Goal: Task Accomplishment & Management: Manage account settings

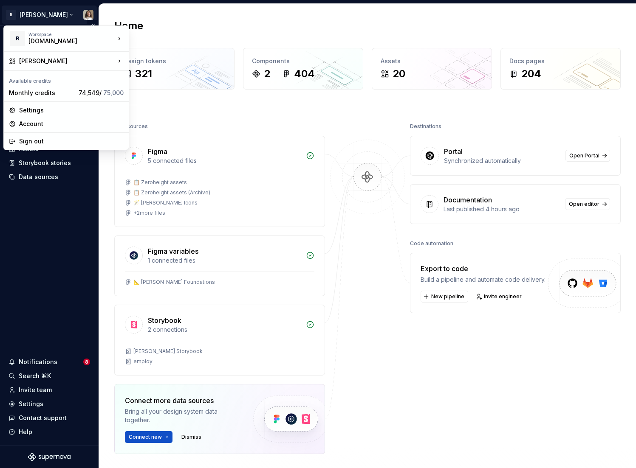
click at [35, 14] on html "R Norma Home Documentation Analytics Code automation Design system data Design …" at bounding box center [318, 234] width 636 height 468
click at [39, 231] on html "R Norma Home Documentation Analytics Code automation Design system data Design …" at bounding box center [318, 234] width 636 height 468
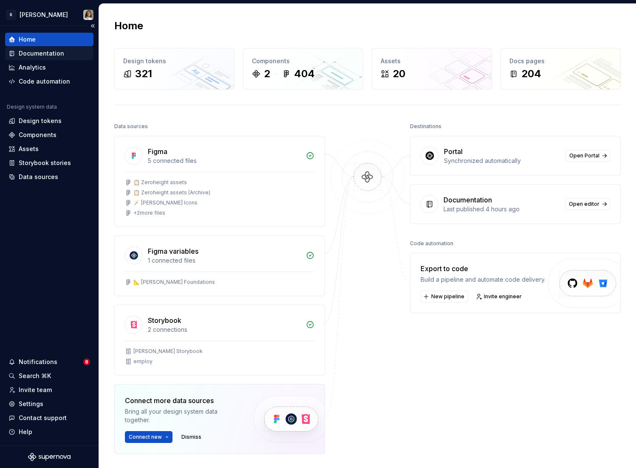
click at [51, 56] on div "Documentation" at bounding box center [41, 53] width 45 height 8
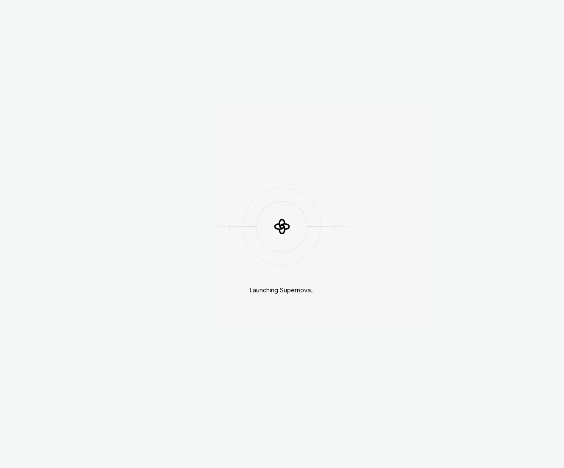
click at [284, 226] on icon at bounding box center [282, 229] width 6 height 9
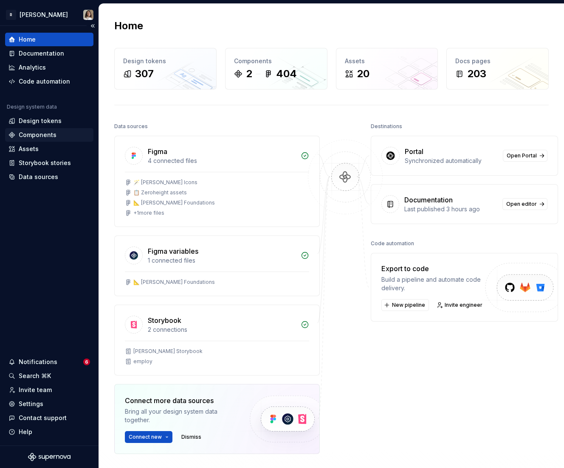
click at [35, 133] on div "Components" at bounding box center [38, 135] width 38 height 8
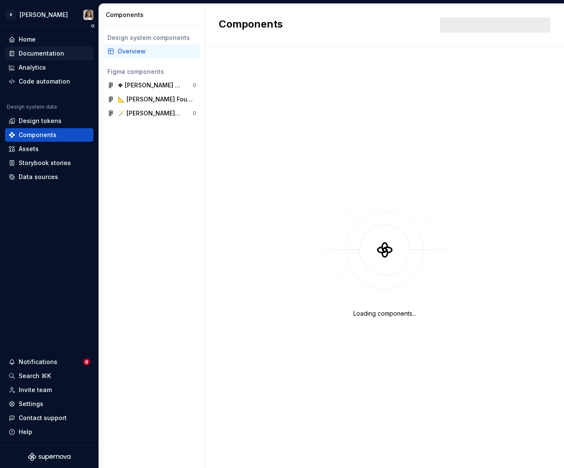
click at [41, 52] on div "Documentation" at bounding box center [41, 53] width 45 height 8
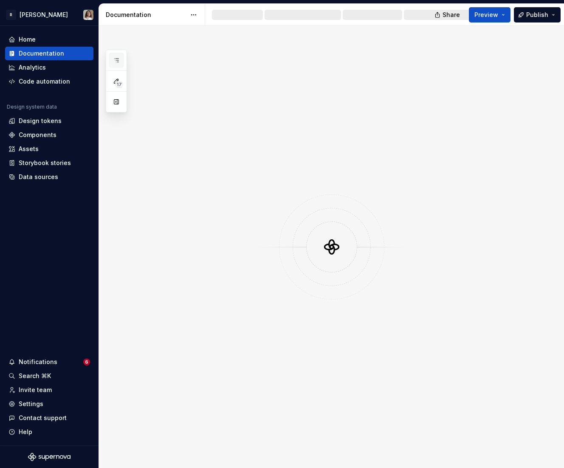
click at [115, 61] on icon "button" at bounding box center [116, 60] width 7 height 7
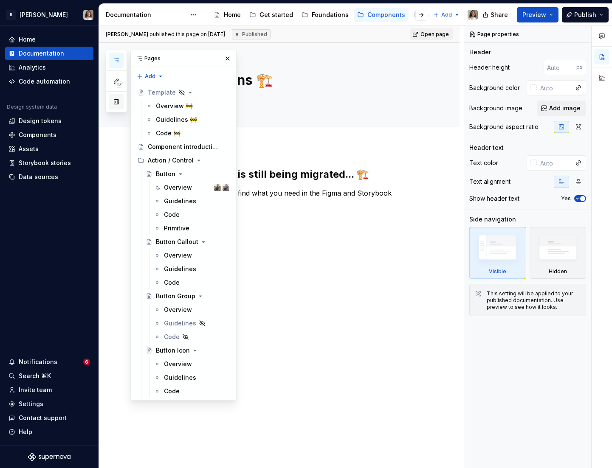
click at [119, 103] on button "button" at bounding box center [116, 101] width 15 height 15
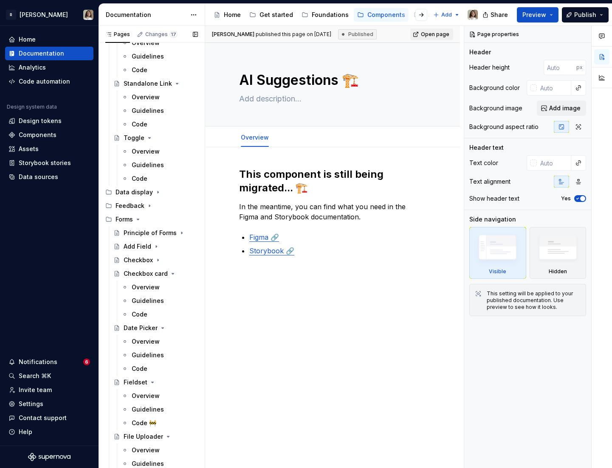
scroll to position [924, 0]
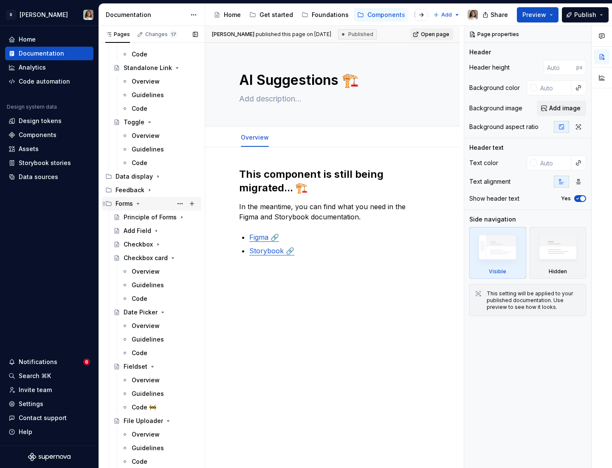
click at [138, 203] on icon "Page tree" at bounding box center [138, 203] width 7 height 7
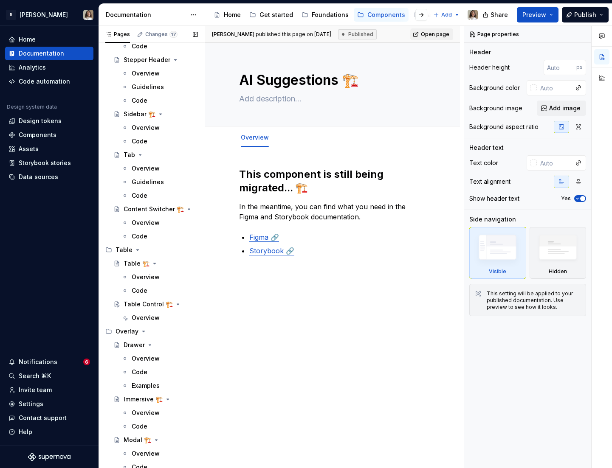
scroll to position [1208, 0]
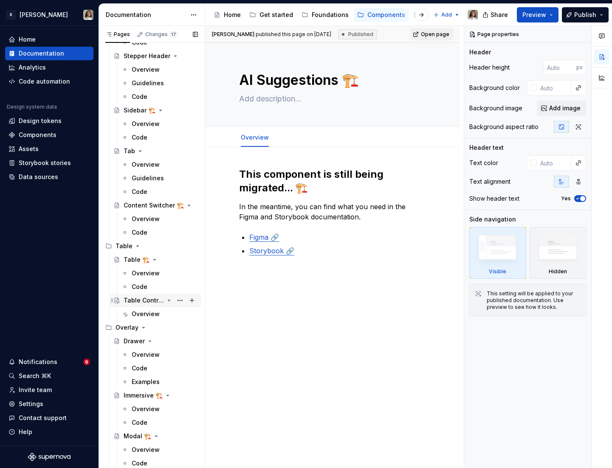
click at [143, 301] on div "Table Control 🏗️" at bounding box center [144, 300] width 40 height 8
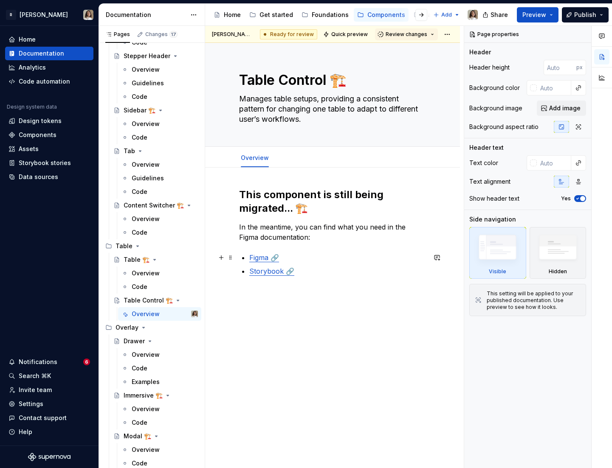
type textarea "*"
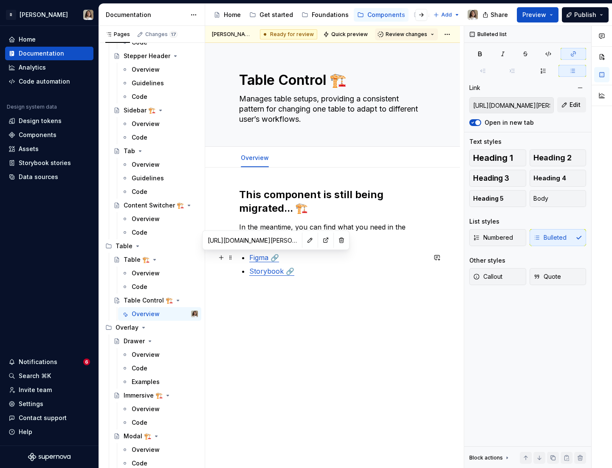
click at [265, 256] on link "Figma 🔗" at bounding box center [264, 258] width 30 height 8
click at [304, 240] on button "button" at bounding box center [310, 240] width 12 height 12
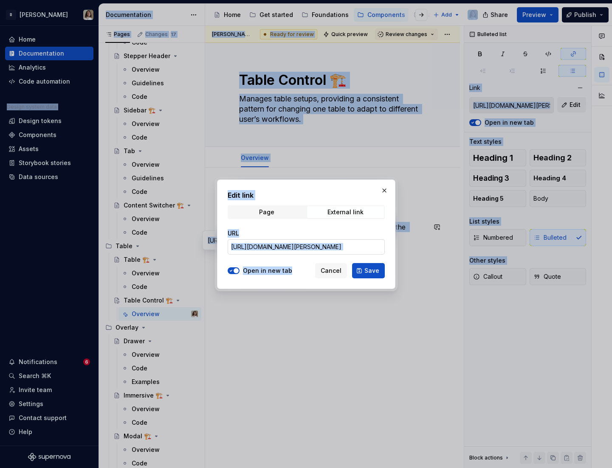
click at [313, 246] on input "https://www.figma.com/design/a1VDZJlgx8djzj1lqTfdrK/%E2%9D%96-Norma-Components?…" at bounding box center [306, 247] width 157 height 15
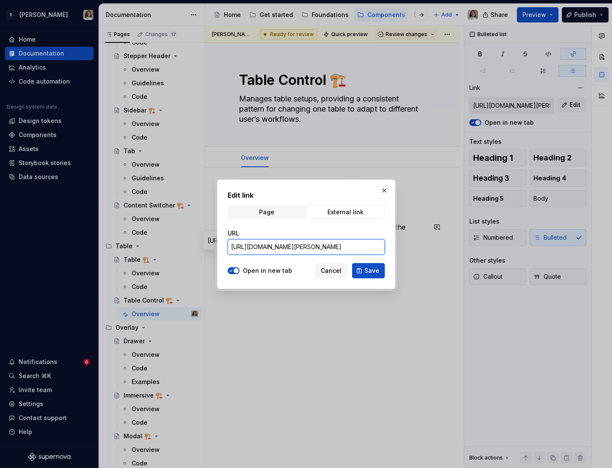
click at [313, 246] on input "https://www.figma.com/design/a1VDZJlgx8djzj1lqTfdrK/%E2%9D%96-Norma-Components?…" at bounding box center [306, 247] width 157 height 15
paste input "RcH76Oj9eo7dxflz"
type input "https://www.figma.com/design/a1VDZJlgx8djzj1lqTfdrK/%E2%9D%96-Norma-Components?…"
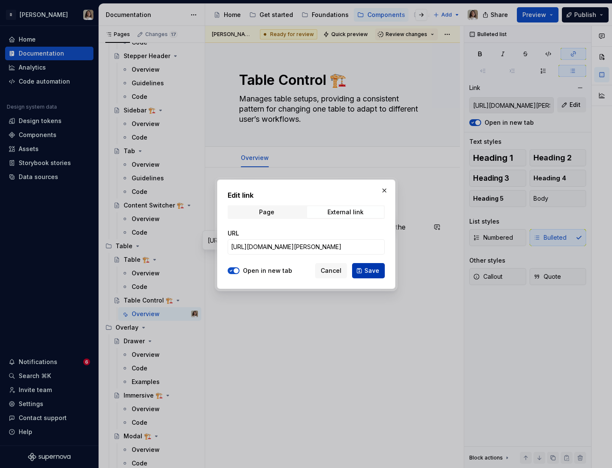
scroll to position [0, 0]
click at [378, 271] on button "Save" at bounding box center [368, 270] width 33 height 15
type input "https://www.figma.com/design/a1VDZJlgx8djzj1lqTfdrK/%E2%9D%96-Norma-Components?…"
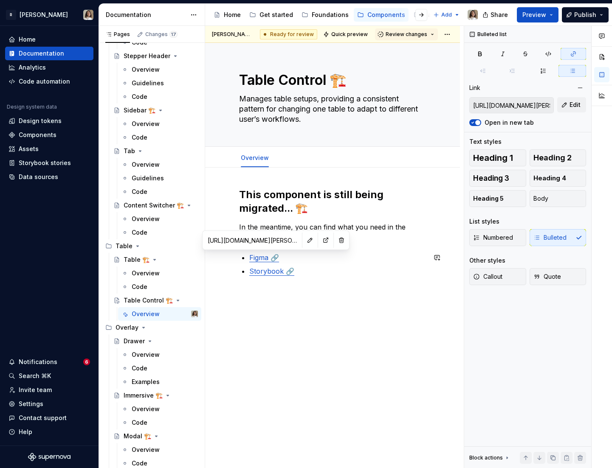
click at [368, 278] on div "This component is still being migrated... 🏗️ In the meantime, you can find what…" at bounding box center [332, 237] width 187 height 99
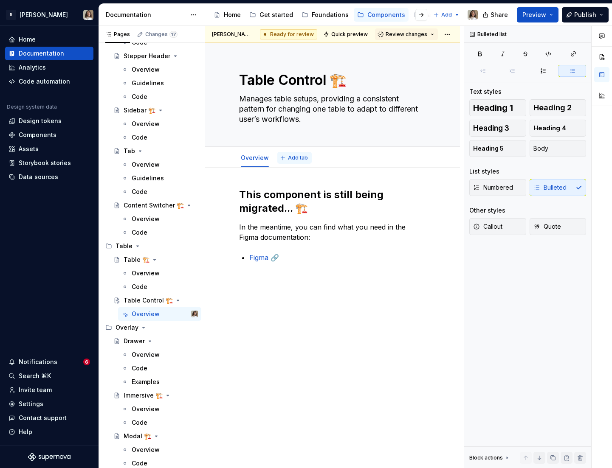
click at [286, 158] on button "Add tab" at bounding box center [294, 158] width 34 height 12
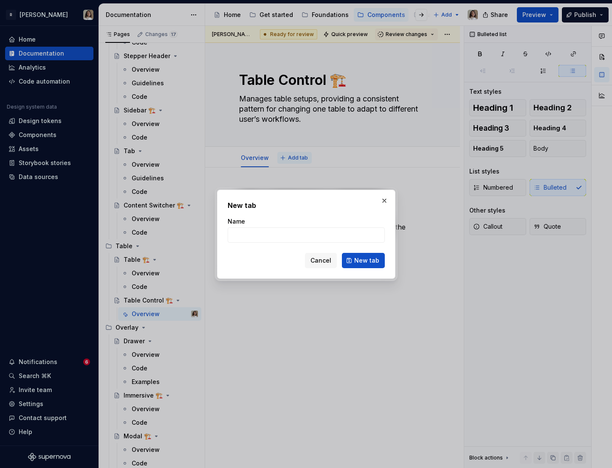
type textarea "*"
type input "Code"
click at [361, 265] on button "New tab" at bounding box center [363, 260] width 43 height 15
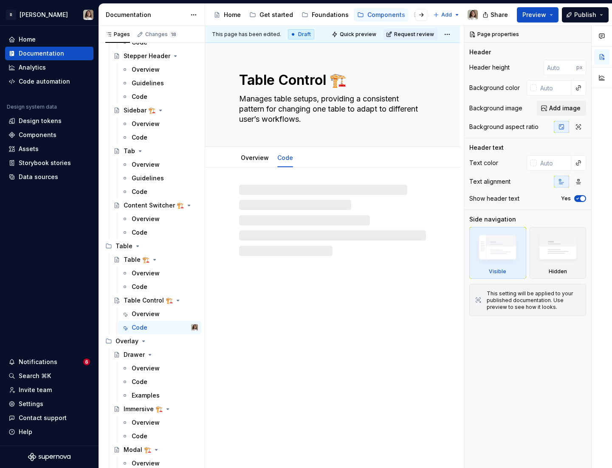
type textarea "*"
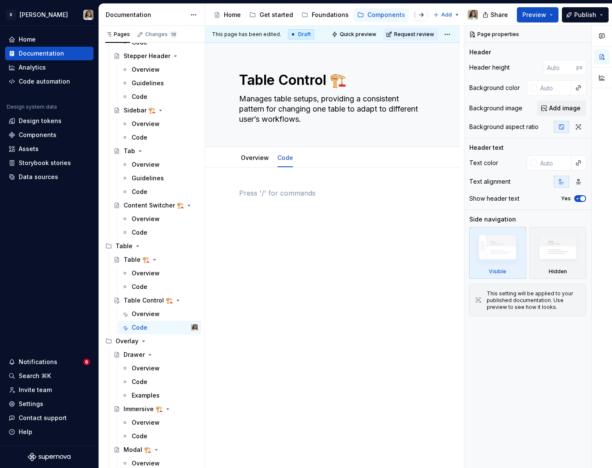
click at [249, 195] on p at bounding box center [332, 193] width 187 height 10
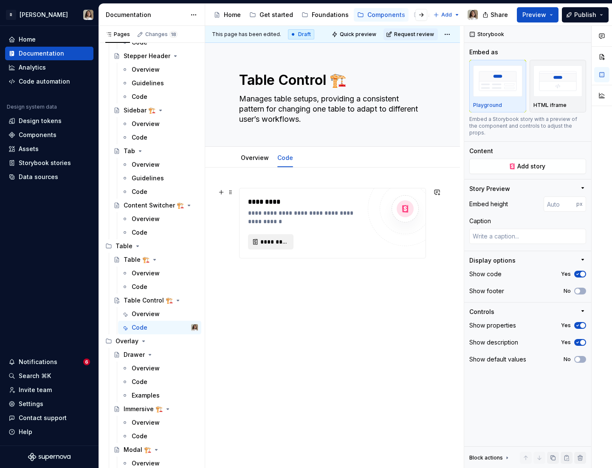
click at [268, 237] on button "*********" at bounding box center [270, 241] width 45 height 15
type textarea "*"
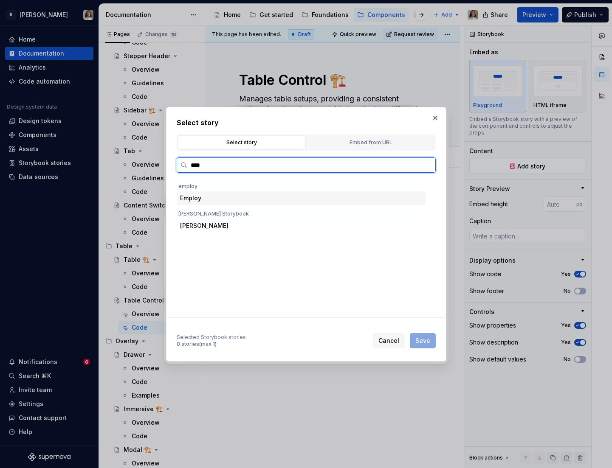
type input "*****"
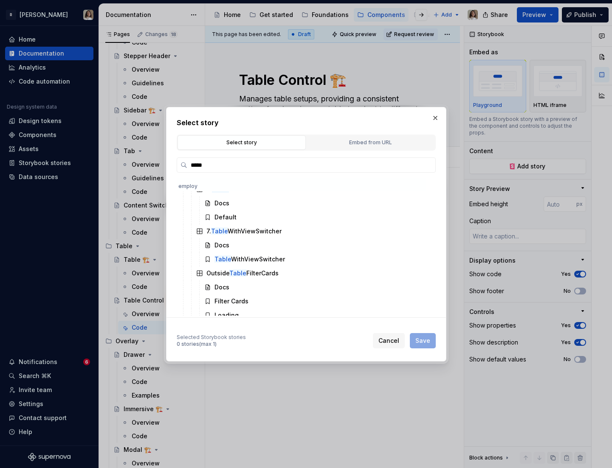
scroll to position [843, 0]
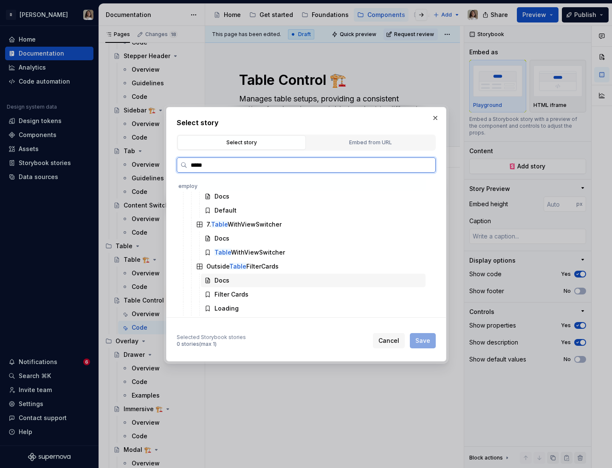
click at [223, 281] on div "Docs" at bounding box center [221, 280] width 15 height 8
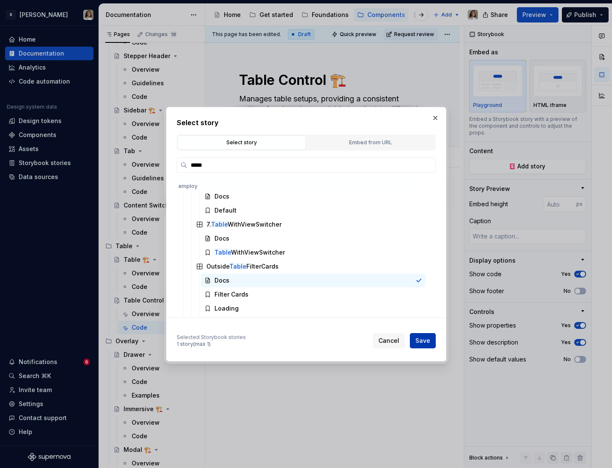
click at [424, 344] on span "Save" at bounding box center [422, 341] width 15 height 8
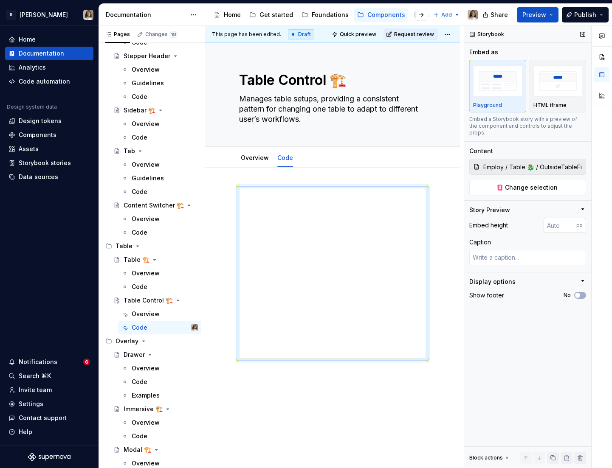
type textarea "*"
click at [562, 220] on input "number" at bounding box center [560, 225] width 33 height 15
type input "2000"
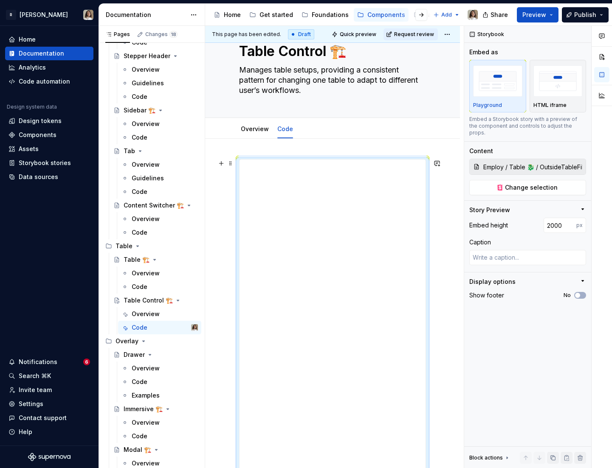
scroll to position [0, 0]
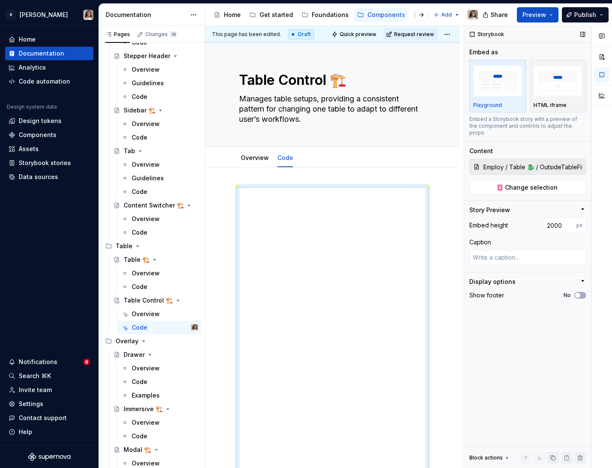
click at [564, 292] on div "No" at bounding box center [575, 295] width 23 height 7
click at [564, 290] on div "Show footer No" at bounding box center [527, 296] width 117 height 12
click at [564, 292] on button "No" at bounding box center [580, 295] width 12 height 7
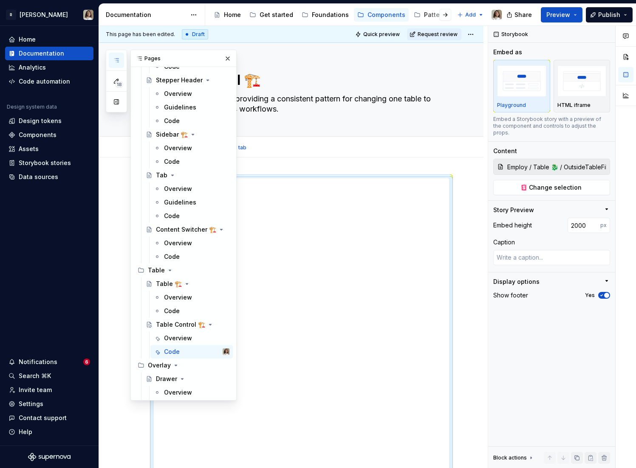
click at [305, 149] on div "Overview Code Add tab" at bounding box center [301, 147] width 306 height 19
click at [229, 60] on button "button" at bounding box center [228, 59] width 12 height 12
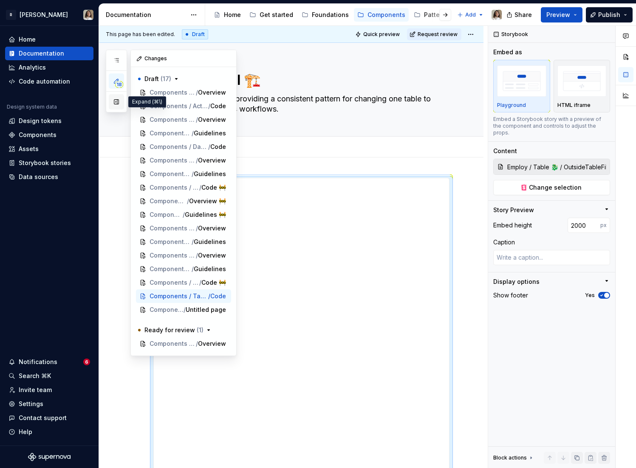
click at [119, 102] on button "button" at bounding box center [116, 101] width 15 height 15
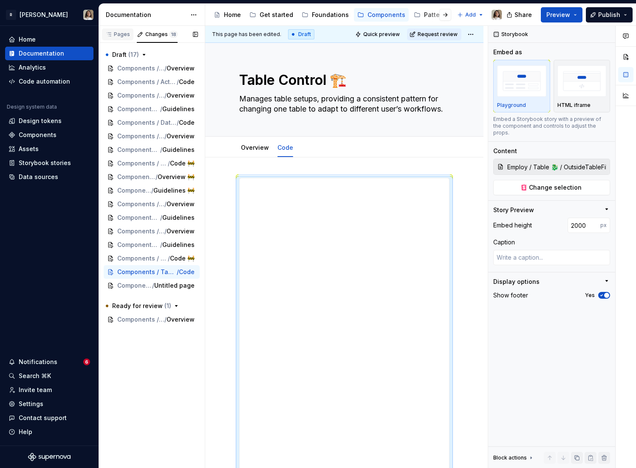
click at [119, 39] on div "Pages" at bounding box center [117, 34] width 31 height 12
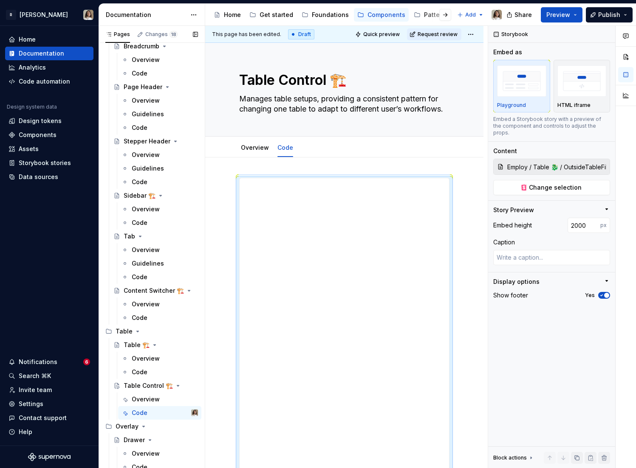
scroll to position [1303, 0]
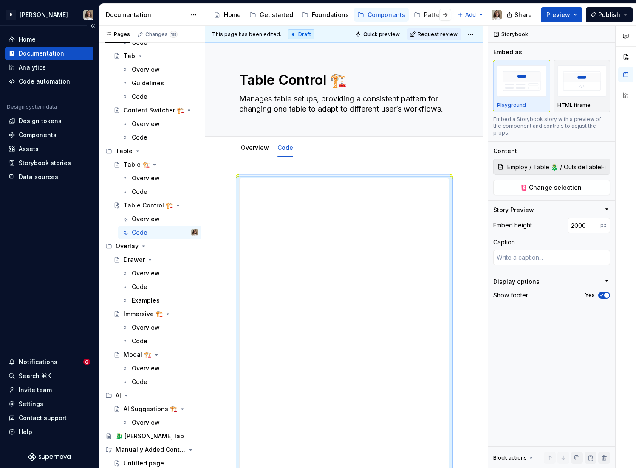
type textarea "*"
click at [257, 151] on div "Overview" at bounding box center [255, 148] width 28 height 8
click at [254, 142] on div "Overview" at bounding box center [254, 148] width 35 height 14
click at [249, 147] on link "Overview" at bounding box center [255, 147] width 28 height 7
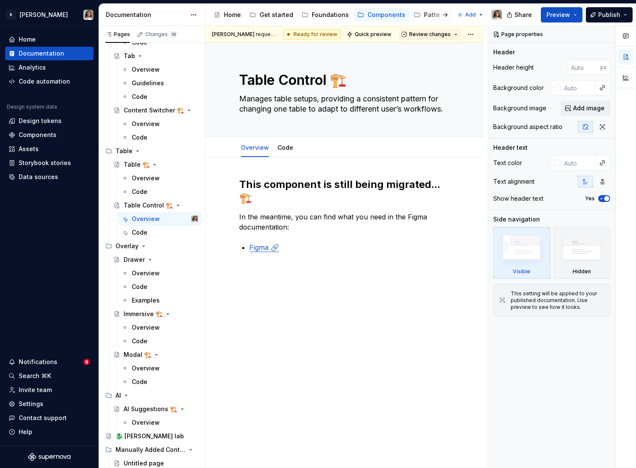
type textarea "*"
click at [493, 16] on img at bounding box center [496, 15] width 10 height 10
click at [564, 18] on span "Publish" at bounding box center [609, 15] width 22 height 8
click at [157, 39] on div "Changes 18" at bounding box center [157, 34] width 48 height 12
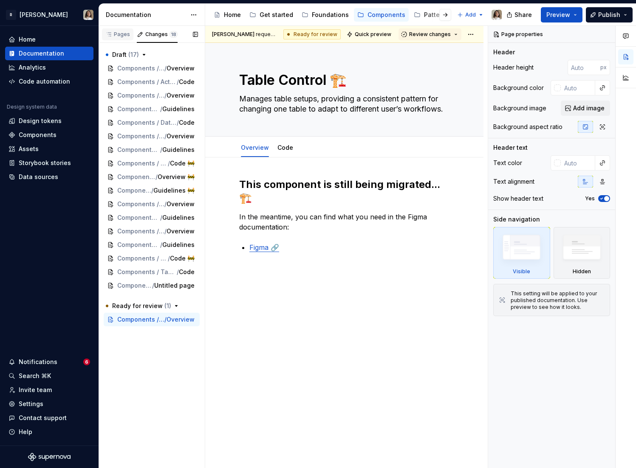
click at [112, 40] on div "Pages" at bounding box center [117, 34] width 31 height 12
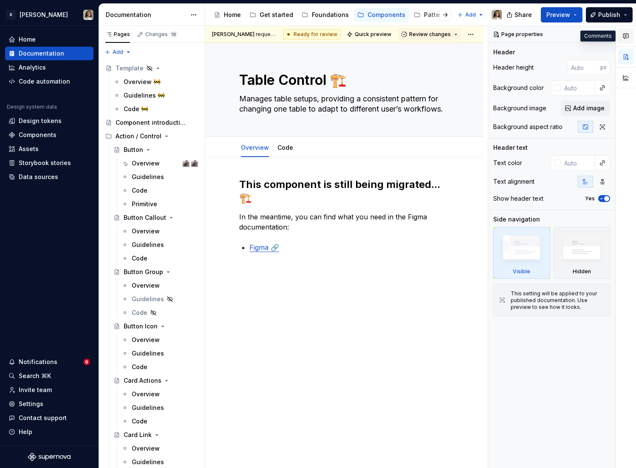
click at [564, 36] on icon "button" at bounding box center [625, 36] width 7 height 7
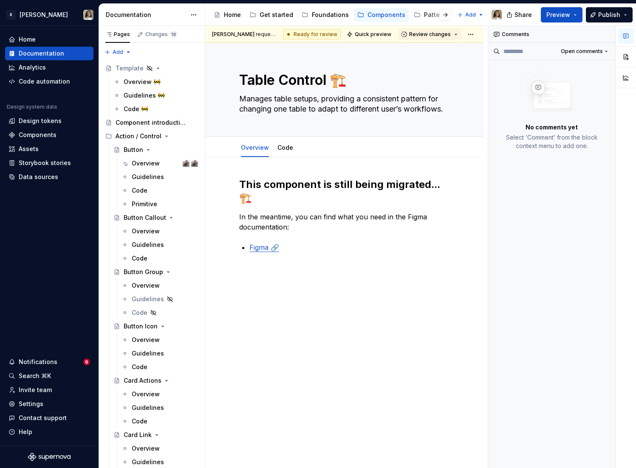
click at [564, 36] on icon "button" at bounding box center [625, 36] width 7 height 7
click at [146, 178] on div "Guidelines" at bounding box center [148, 177] width 32 height 8
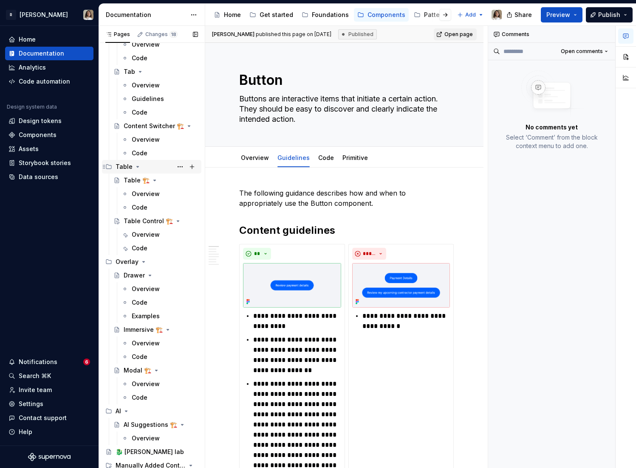
scroll to position [1288, 0]
click at [141, 143] on div "Overview" at bounding box center [165, 139] width 66 height 12
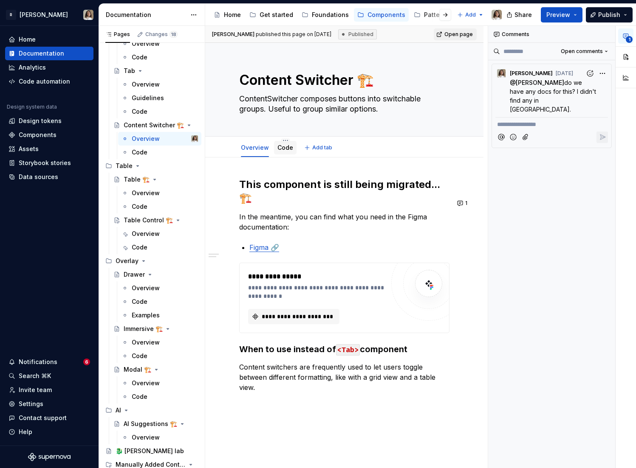
click at [289, 149] on link "Code" at bounding box center [285, 147] width 16 height 7
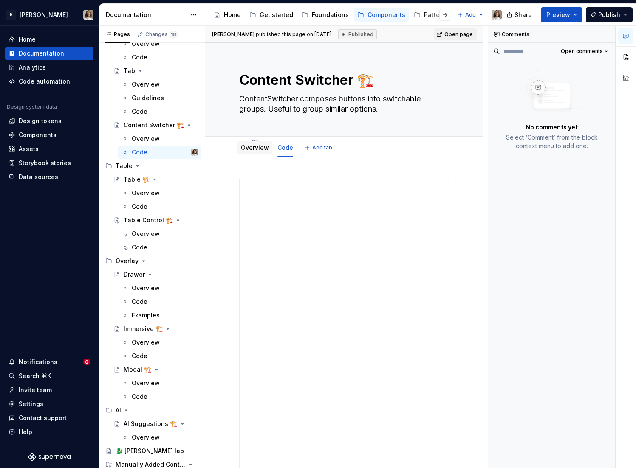
click at [251, 148] on link "Overview" at bounding box center [255, 147] width 28 height 7
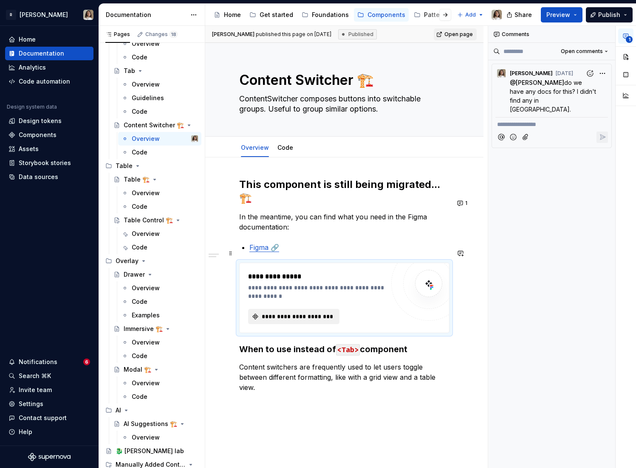
click at [285, 313] on span "**********" at bounding box center [296, 317] width 73 height 8
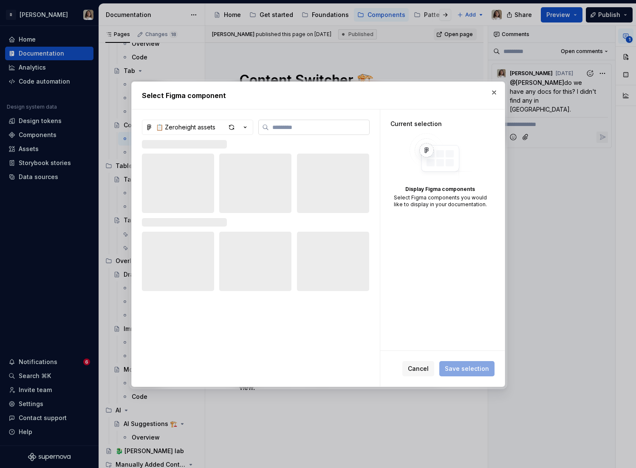
click at [287, 128] on input "search" at bounding box center [319, 127] width 100 height 8
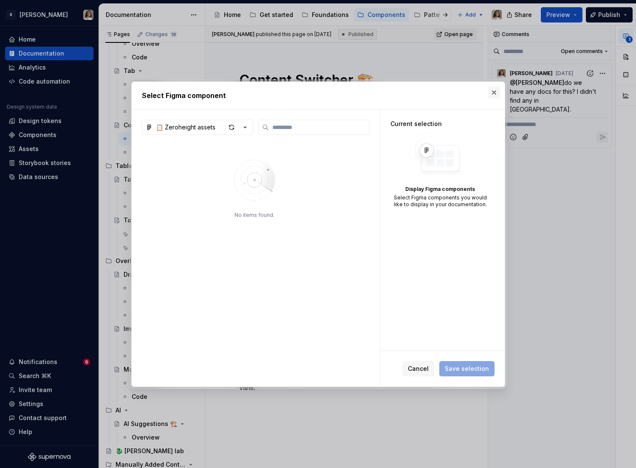
click at [496, 90] on button "button" at bounding box center [494, 93] width 12 height 12
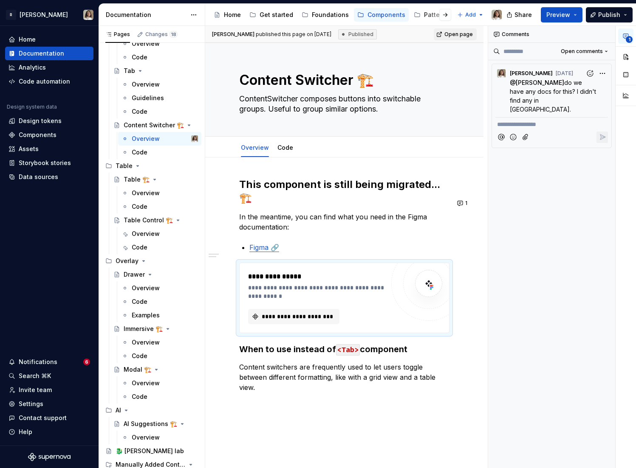
type textarea "*"
click at [232, 255] on span at bounding box center [230, 254] width 7 height 12
click at [303, 313] on span "**********" at bounding box center [296, 317] width 73 height 8
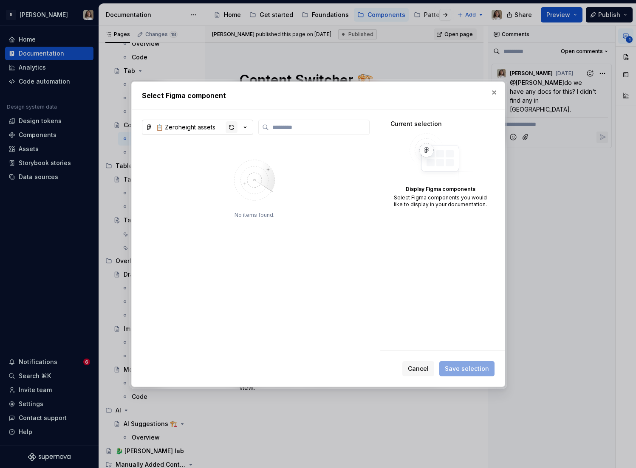
click at [225, 128] on div "button" at bounding box center [231, 127] width 12 height 12
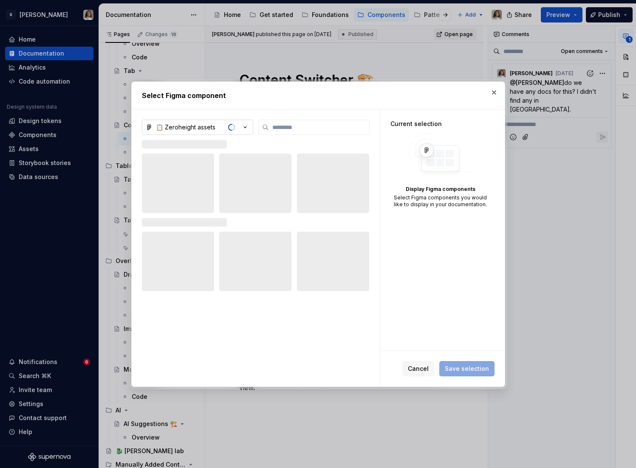
click at [209, 128] on div "📋 Zeroheight assets" at bounding box center [185, 127] width 59 height 8
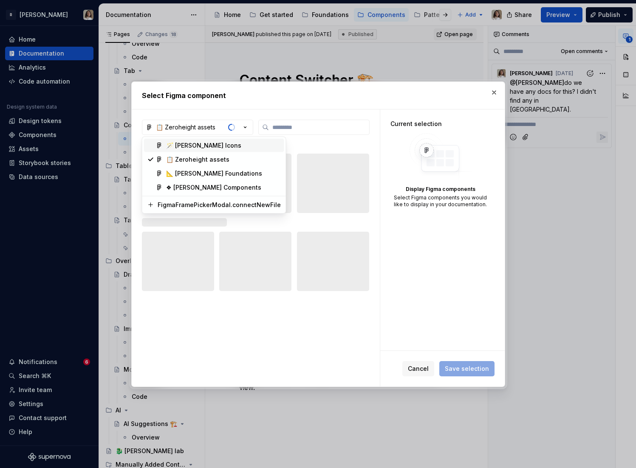
click at [200, 141] on div "🪄 Norma Icons" at bounding box center [203, 145] width 75 height 8
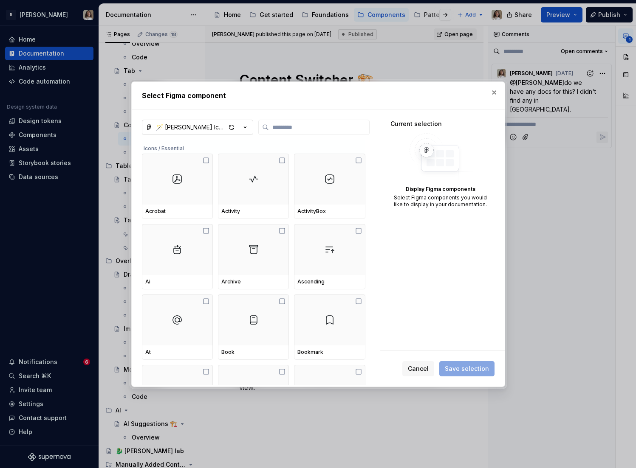
click at [194, 124] on div "🪄 Norma Icons" at bounding box center [191, 127] width 70 height 8
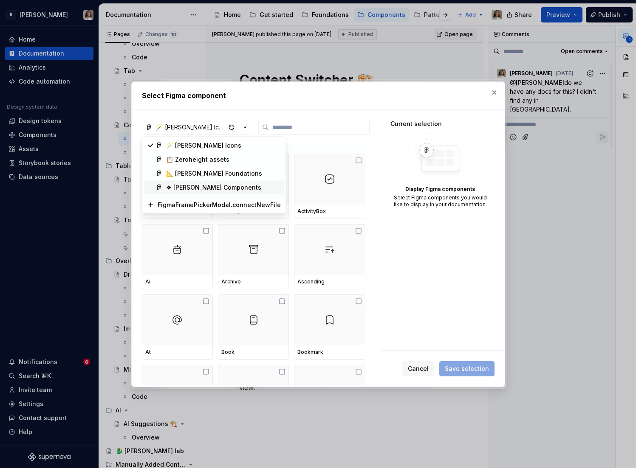
click at [194, 187] on div "❖ Norma Components" at bounding box center [213, 187] width 95 height 8
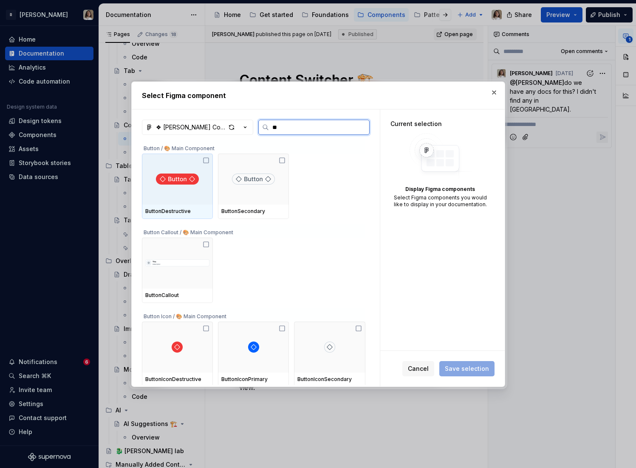
type input "***"
type textarea "*"
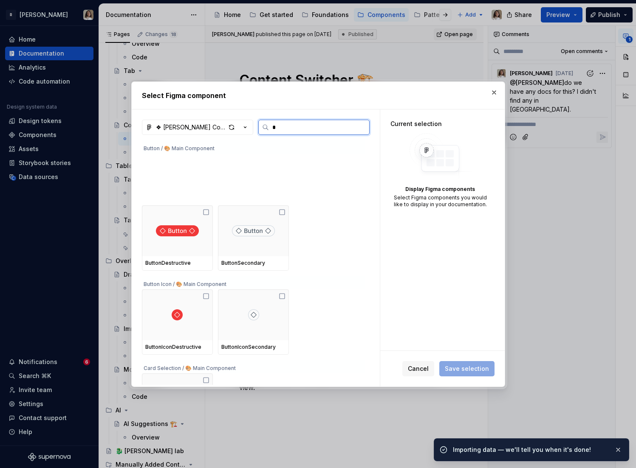
type input "**"
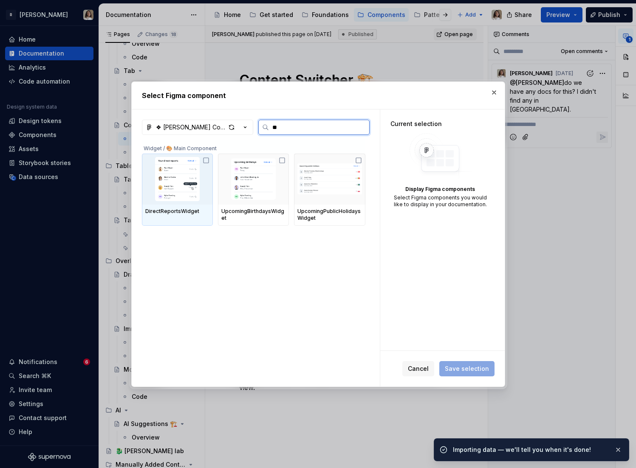
type textarea "*"
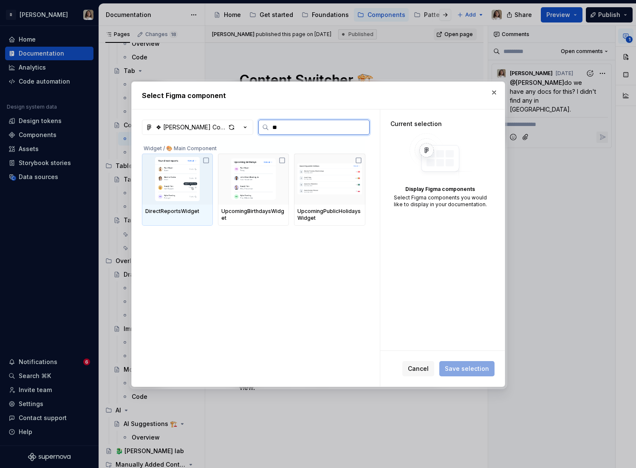
type input "***"
type textarea "*"
type input "****"
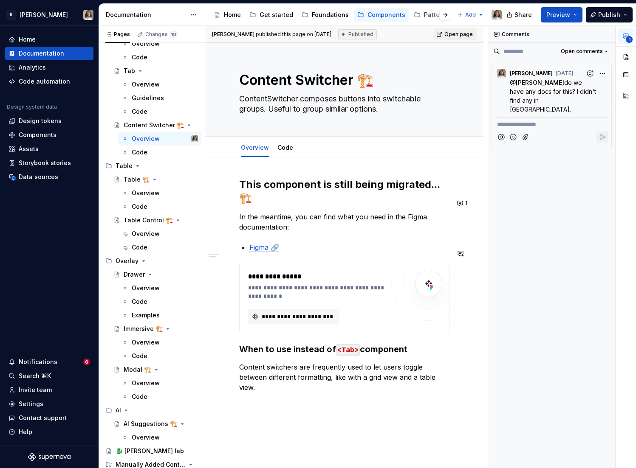
click at [284, 242] on div "**********" at bounding box center [344, 285] width 210 height 215
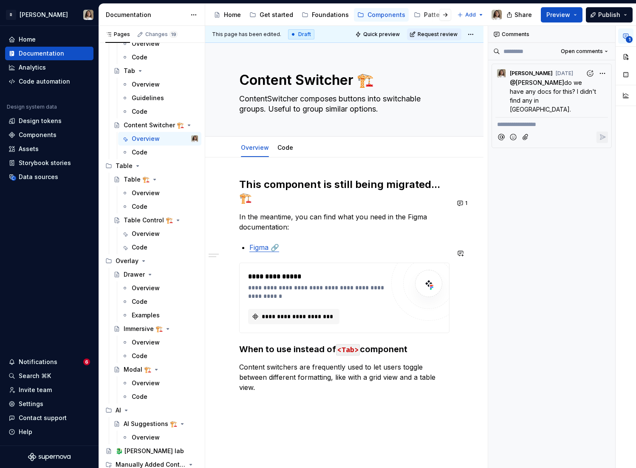
type textarea "*"
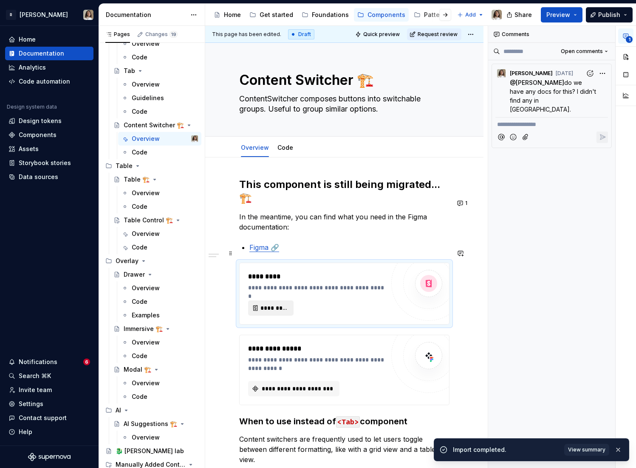
click at [265, 304] on span "*********" at bounding box center [274, 308] width 28 height 8
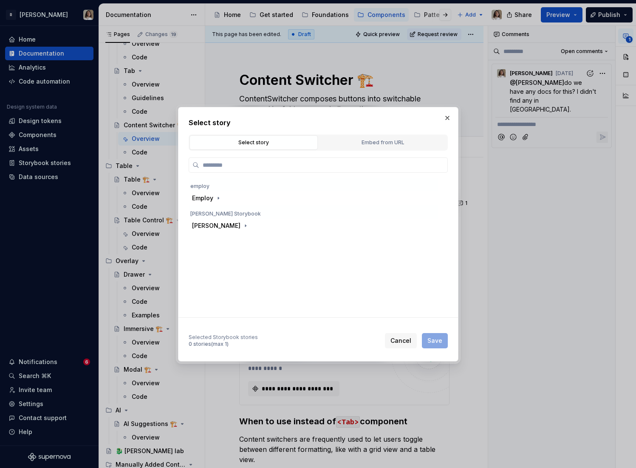
type textarea "*"
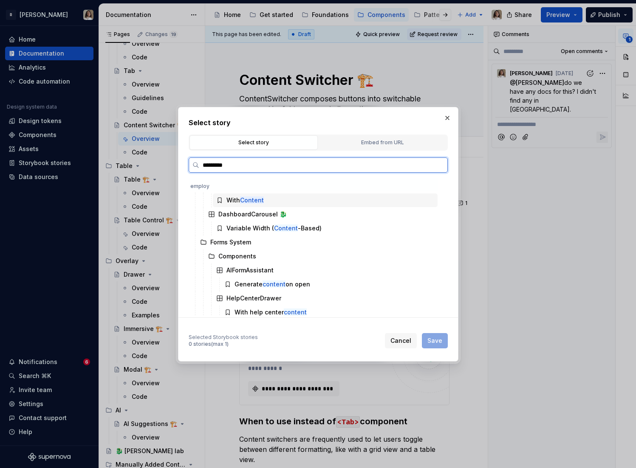
scroll to position [14, 0]
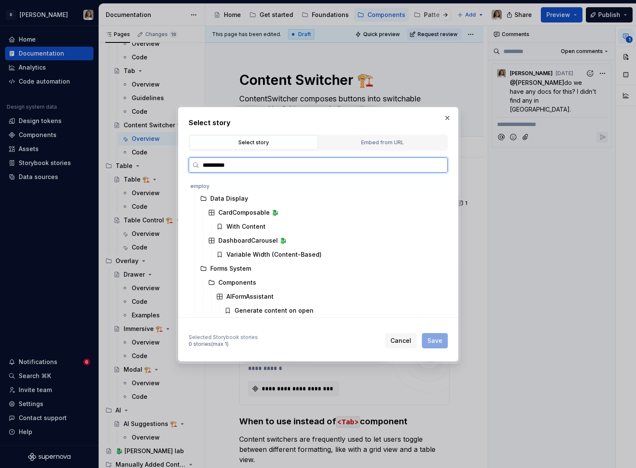
type input "**********"
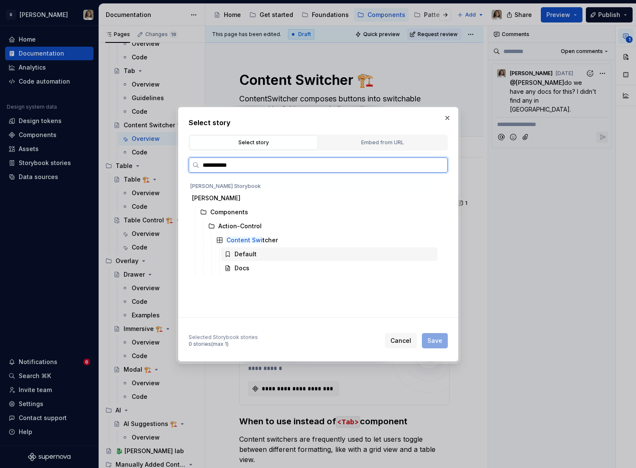
click at [247, 256] on div "Default" at bounding box center [245, 254] width 22 height 8
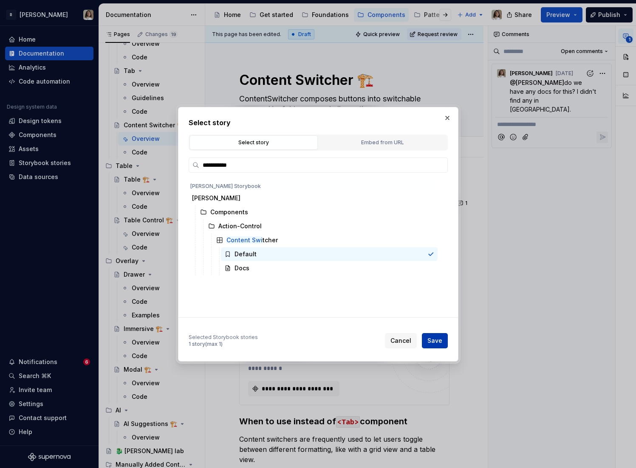
click at [434, 335] on button "Save" at bounding box center [435, 340] width 26 height 15
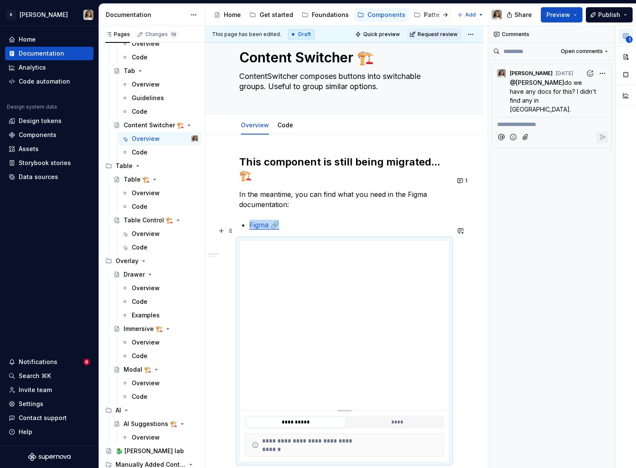
scroll to position [25, 0]
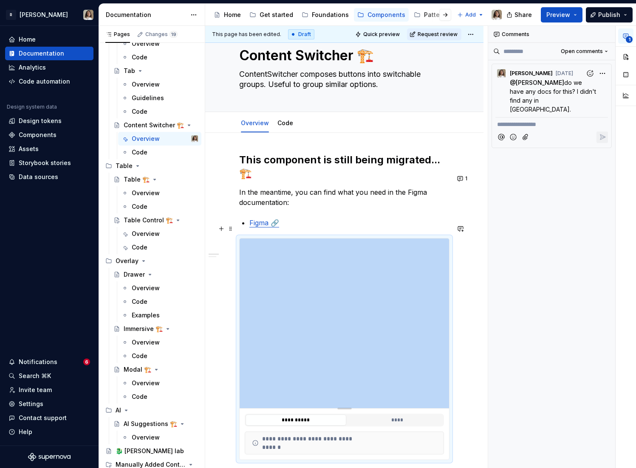
click at [104, 141] on div "Pages Changes 19 Add Accessibility guide for tree Page tree. Navigate the tree …" at bounding box center [367, 249] width 537 height 446
click at [346, 407] on div at bounding box center [344, 408] width 59 height 2
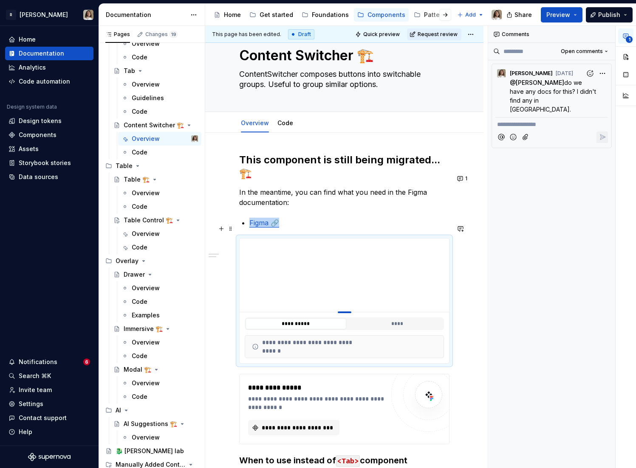
drag, startPoint x: 345, startPoint y: 395, endPoint x: 343, endPoint y: 299, distance: 96.9
click at [343, 312] on div at bounding box center [345, 313] width 14 height 2
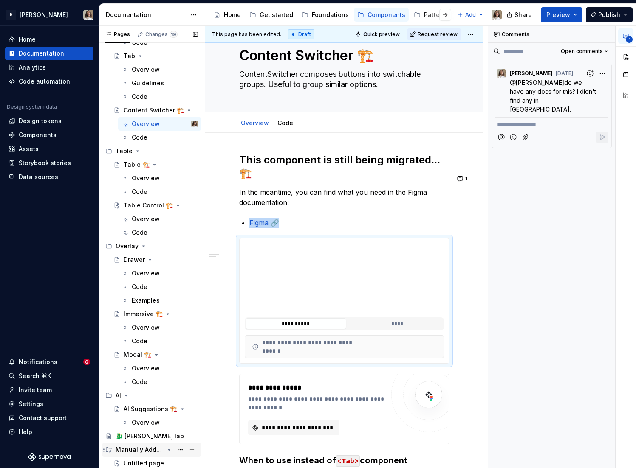
click at [136, 452] on div "Manually Added Content" at bounding box center [140, 450] width 48 height 8
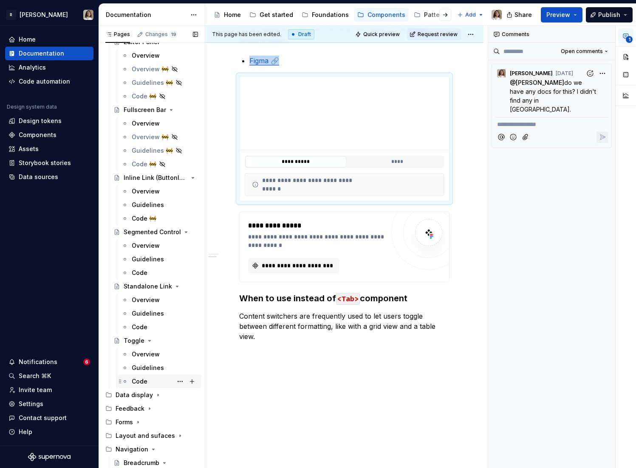
scroll to position [702, 0]
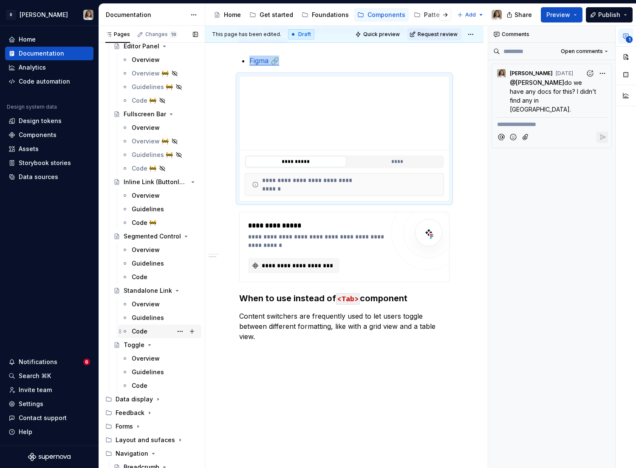
click at [141, 328] on div "Code" at bounding box center [140, 331] width 16 height 8
click at [145, 310] on div "Overview" at bounding box center [165, 305] width 66 height 12
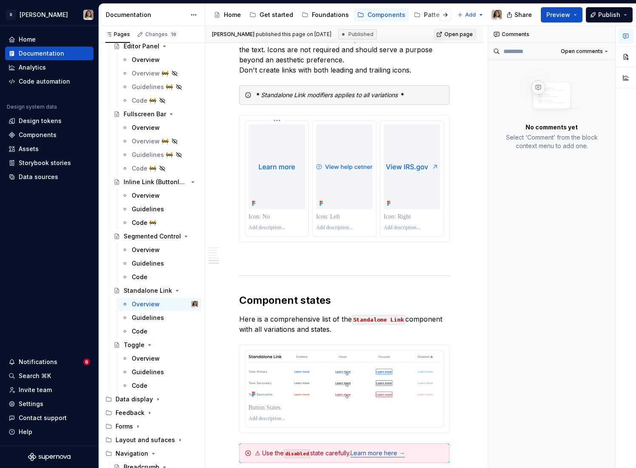
scroll to position [1605, 0]
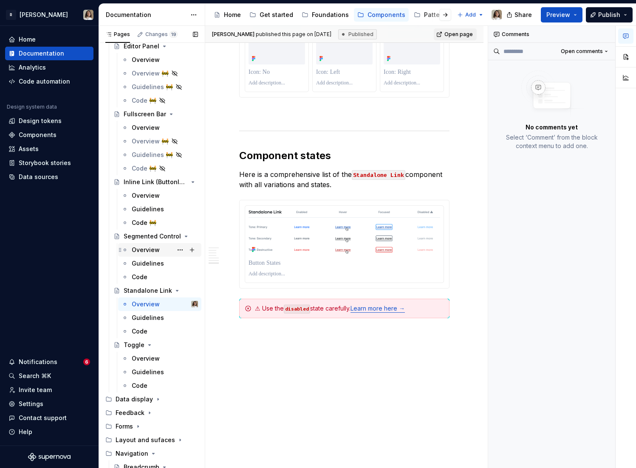
click at [146, 251] on div "Overview" at bounding box center [146, 250] width 28 height 8
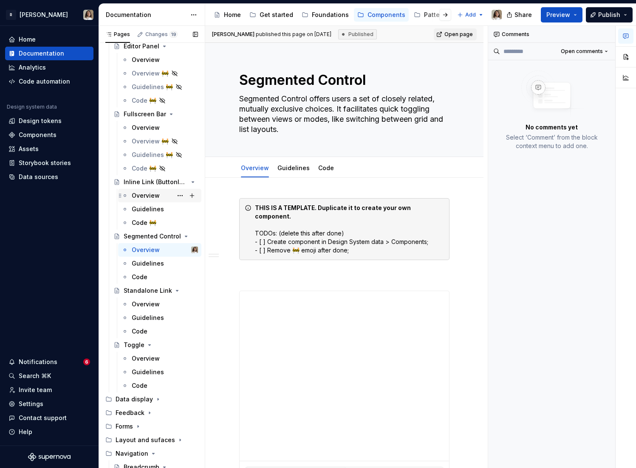
click at [145, 198] on div "Overview" at bounding box center [146, 196] width 28 height 8
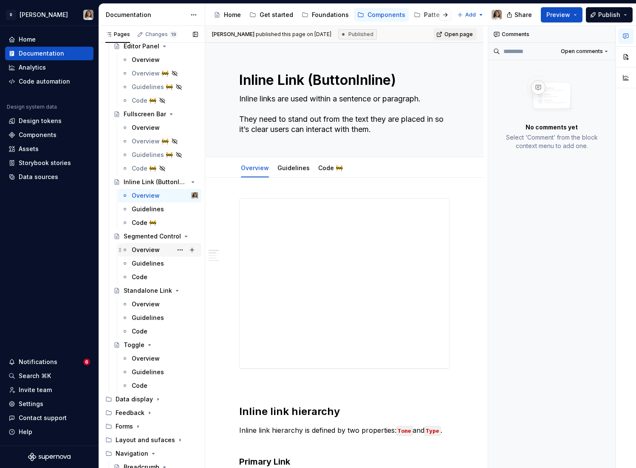
click at [149, 250] on div "Overview" at bounding box center [146, 250] width 28 height 8
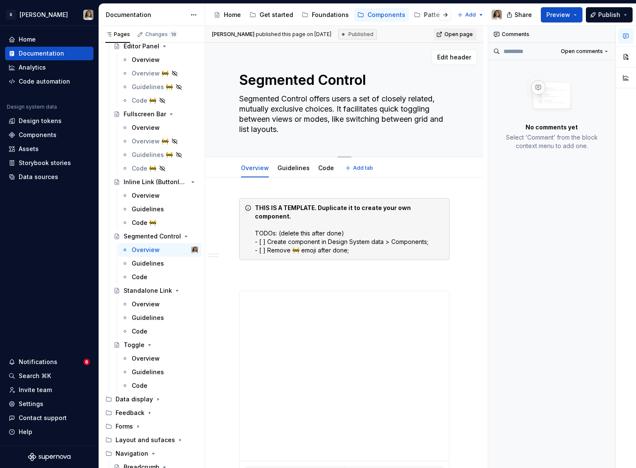
click at [380, 79] on textarea "Segmented Control" at bounding box center [342, 80] width 210 height 20
type textarea "*"
type textarea "Segmented Control"
paste textarea "🚧"
type textarea "*"
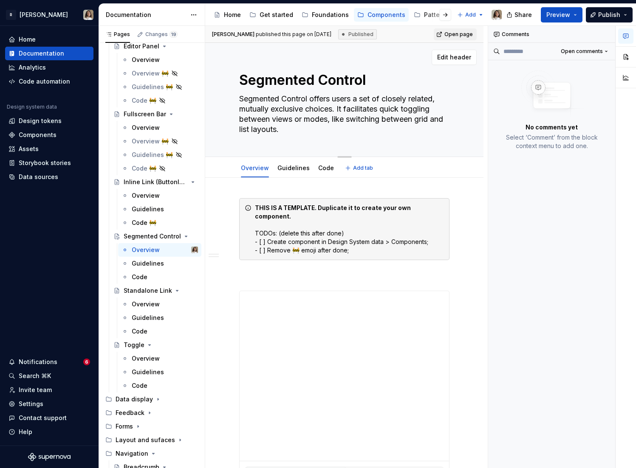
type textarea "Segmented Control 🚧"
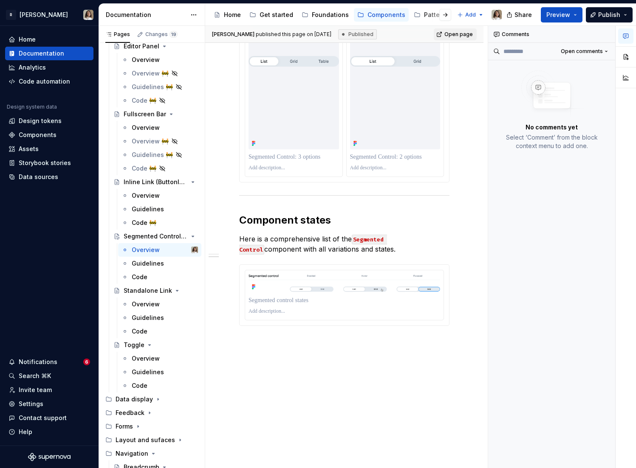
type textarea "*"
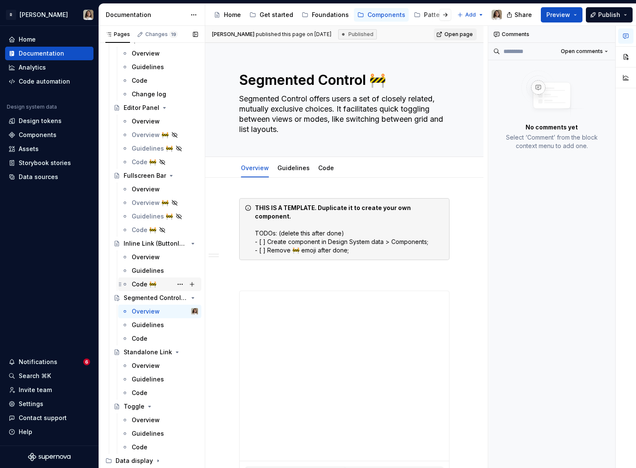
scroll to position [635, 0]
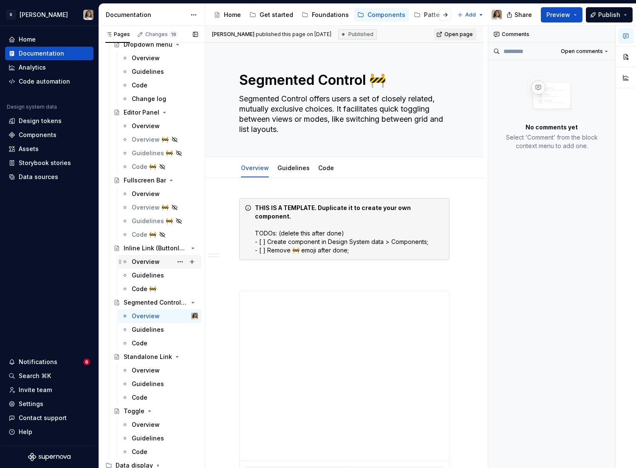
type textarea "Segmented Control 🚧"
click at [140, 264] on div "Overview" at bounding box center [146, 262] width 28 height 8
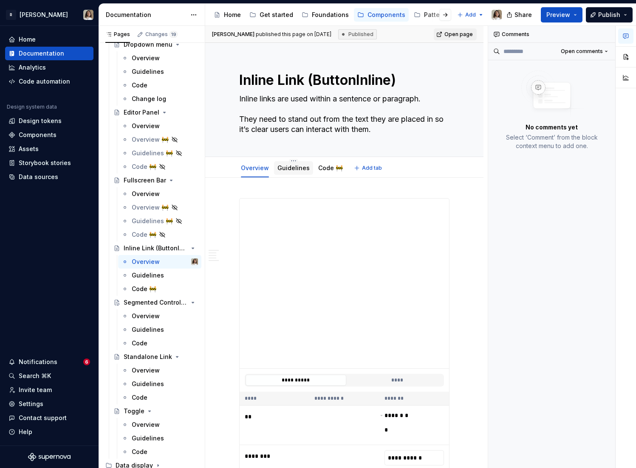
click at [288, 168] on link "Guidelines" at bounding box center [293, 167] width 32 height 7
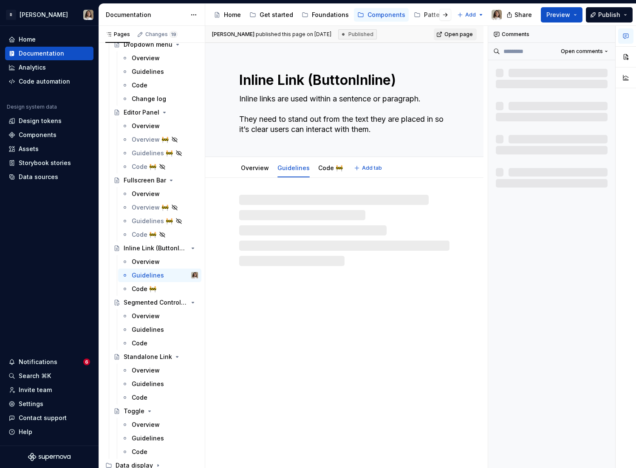
click at [288, 168] on link "Guidelines" at bounding box center [293, 167] width 32 height 7
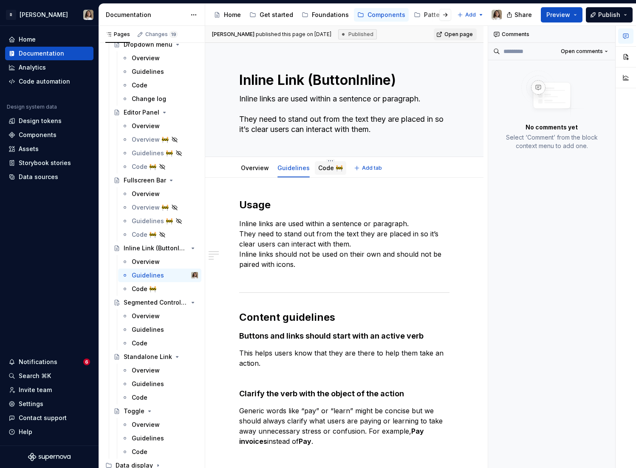
click at [323, 167] on link "Code 🚧" at bounding box center [330, 167] width 25 height 7
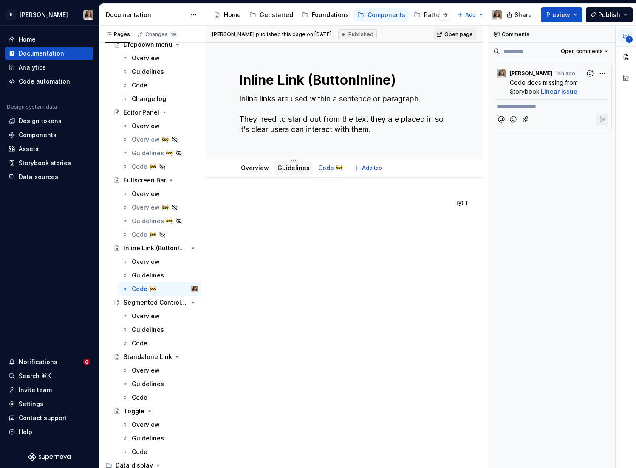
click at [290, 174] on div "Guidelines" at bounding box center [293, 168] width 39 height 14
click at [320, 169] on link "Code 🚧" at bounding box center [330, 167] width 25 height 7
type textarea "*"
click at [267, 248] on div "1" at bounding box center [344, 279] width 278 height 203
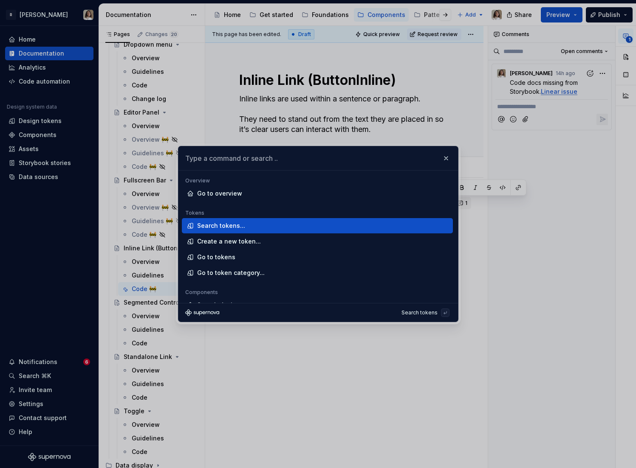
type textarea "*"
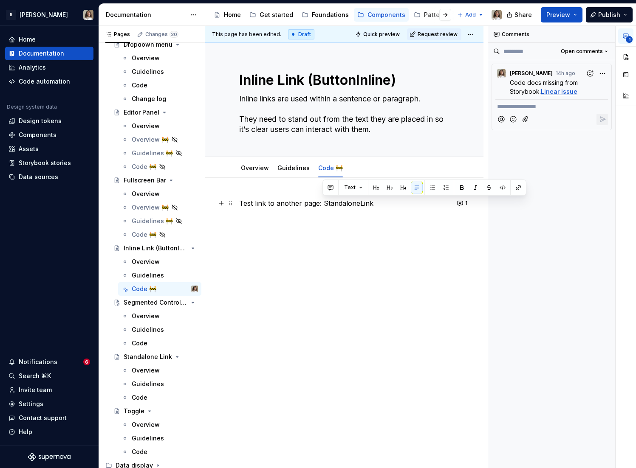
click at [347, 204] on p "Test link to another page: StandaloneLink" at bounding box center [344, 203] width 210 height 10
click at [501, 188] on button "button" at bounding box center [502, 188] width 12 height 12
click at [520, 188] on button "button" at bounding box center [518, 188] width 12 height 12
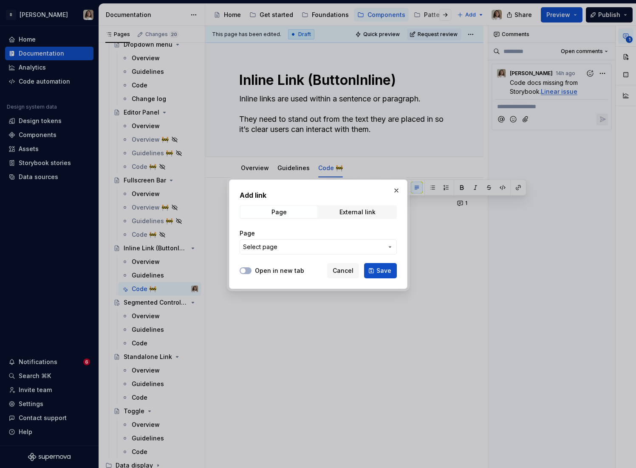
click at [293, 251] on button "Select page" at bounding box center [318, 247] width 157 height 15
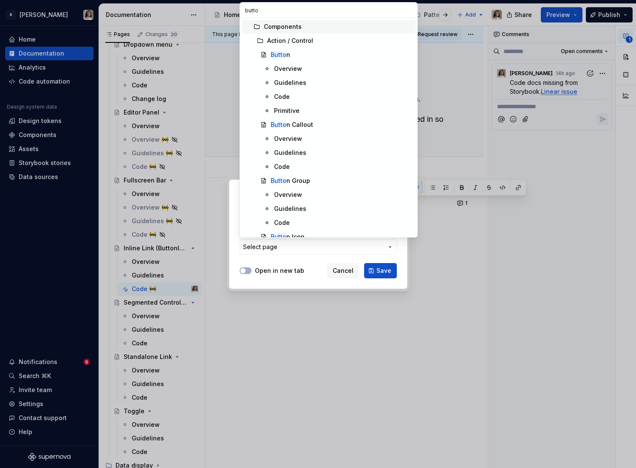
type input "button"
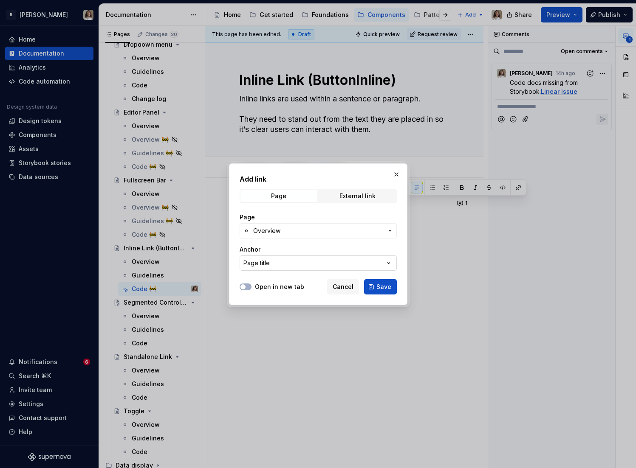
click at [275, 266] on button "Page title" at bounding box center [318, 263] width 157 height 15
type textarea "*"
click at [236, 265] on div "Add link Page External link Page Overview Anchor Page title Open in new tab Can…" at bounding box center [318, 234] width 636 height 468
click at [397, 173] on button "button" at bounding box center [396, 175] width 12 height 12
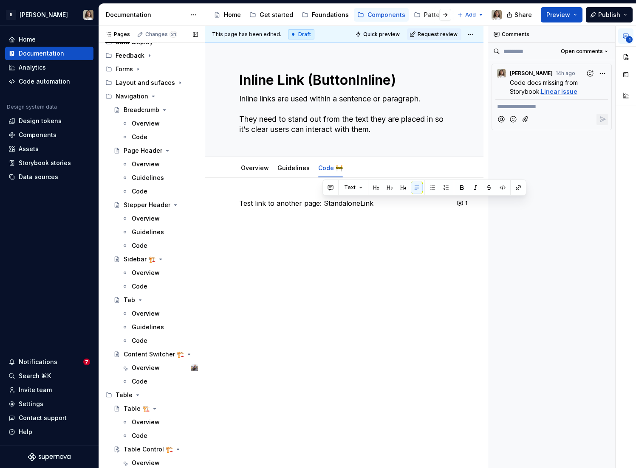
scroll to position [1290, 0]
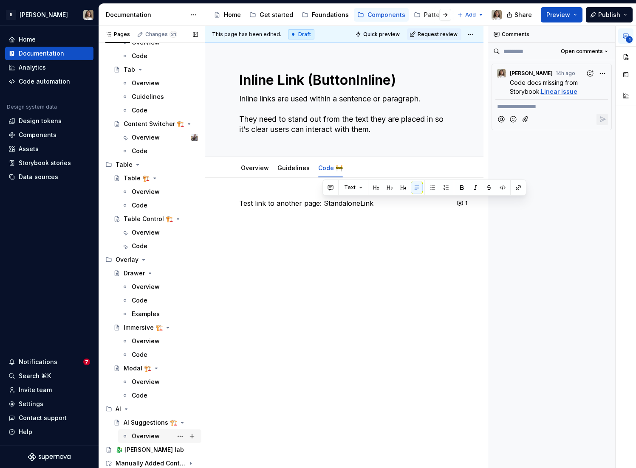
click at [141, 430] on div "Overview" at bounding box center [159, 437] width 83 height 14
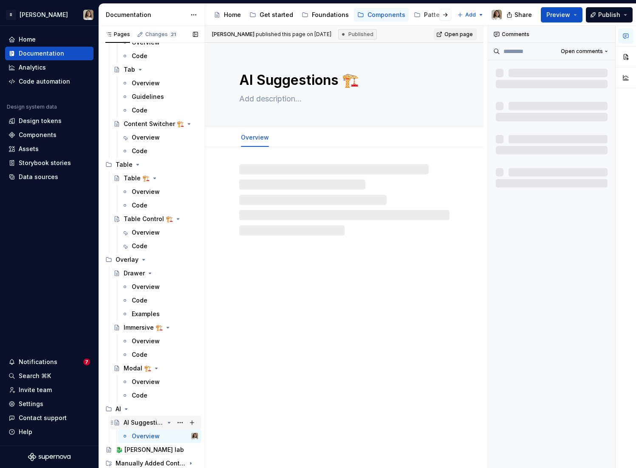
click at [146, 423] on div "AI Suggestions 🏗️" at bounding box center [144, 423] width 40 height 8
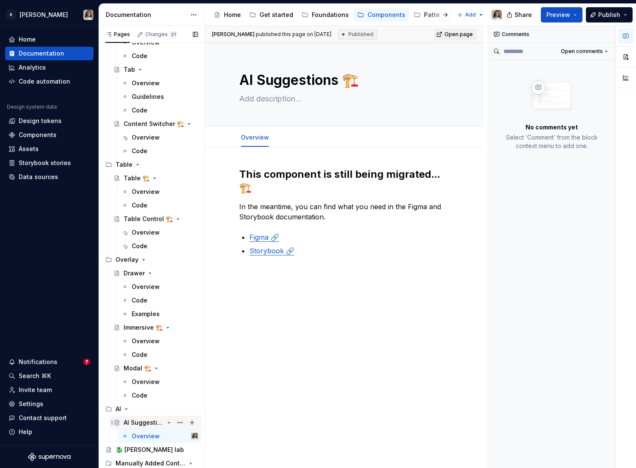
click at [138, 423] on div "AI Suggestions 🏗️" at bounding box center [144, 423] width 40 height 8
click at [270, 79] on textarea "AI Suggestions 🏗️" at bounding box center [342, 80] width 210 height 20
click at [276, 80] on textarea "AI Suggestions 🏗️" at bounding box center [342, 80] width 210 height 20
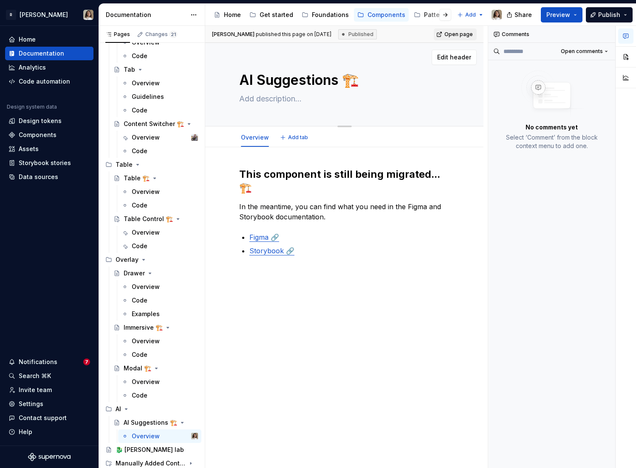
type textarea "*"
type textarea "AI F 🏗️"
type textarea "*"
type textarea "AI Fr 🏗️"
type textarea "*"
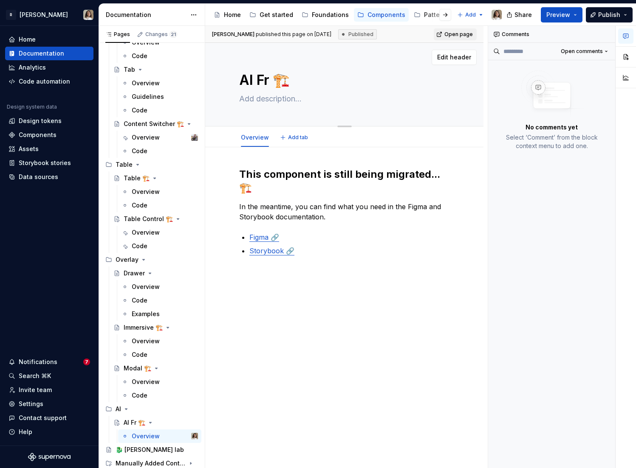
type textarea "AI Fra 🏗️"
type textarea "*"
type textarea "AI Fram 🏗️"
type textarea "*"
type textarea "AI Frame 🏗️"
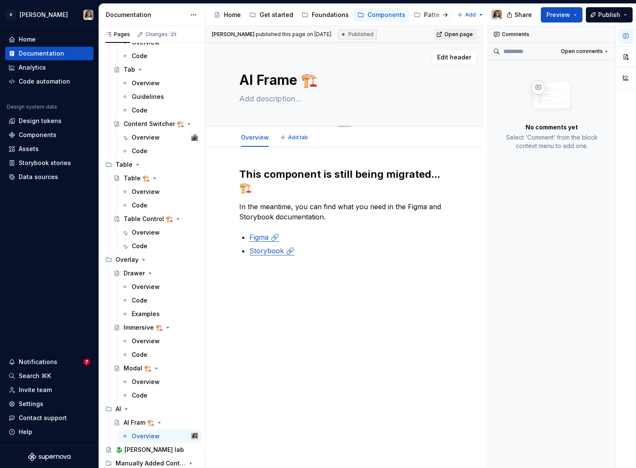
type textarea "*"
type textarea "AI Framek 🏗️"
type textarea "*"
type textarea "AI Frame 🏗️"
type textarea "*"
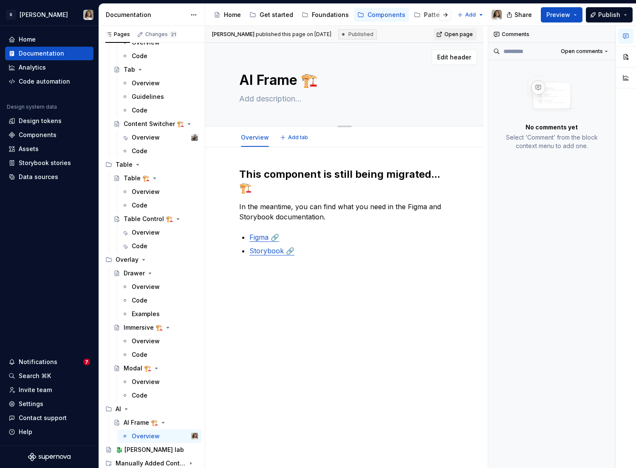
type textarea "AI Framew 🏗️"
type textarea "*"
type textarea "AI Framewo 🏗️"
type textarea "*"
type textarea "AI Framewor 🏗️"
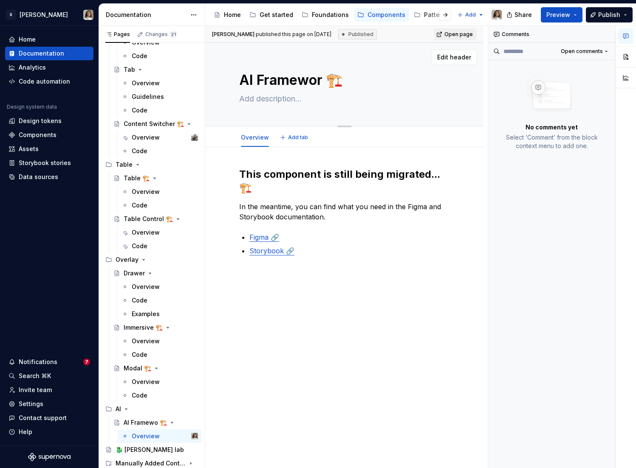
type textarea "*"
type textarea "AI Framework 🏗️"
type textarea "*"
type textarea "AI Framework 🏗️"
click at [294, 232] on p "Figma 🔗" at bounding box center [349, 237] width 200 height 10
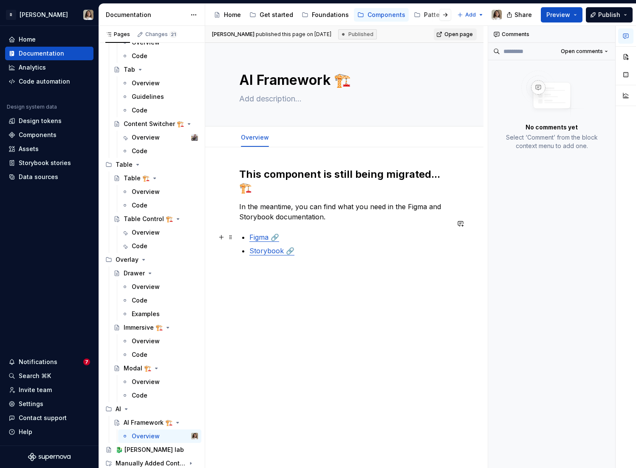
click at [304, 246] on p "Storybook 🔗" at bounding box center [349, 251] width 200 height 10
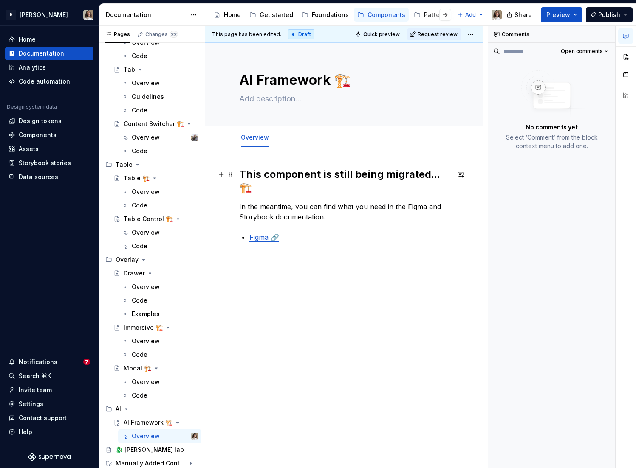
click at [255, 175] on h2 "This component is still being migrated... 🏗️" at bounding box center [344, 181] width 210 height 27
type textarea "*"
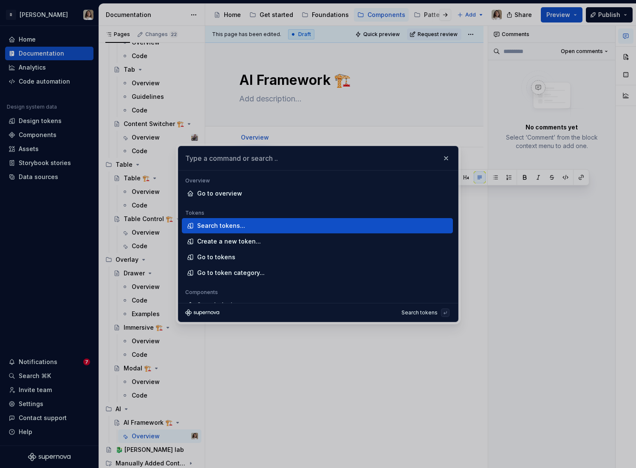
type textarea "*"
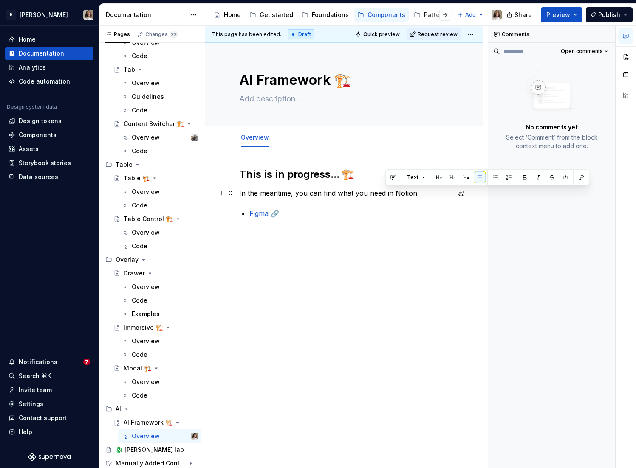
click at [386, 195] on p "In the meantime, you can find what you need in Notion." at bounding box center [344, 193] width 210 height 10
click at [564, 178] on button "button" at bounding box center [581, 178] width 12 height 12
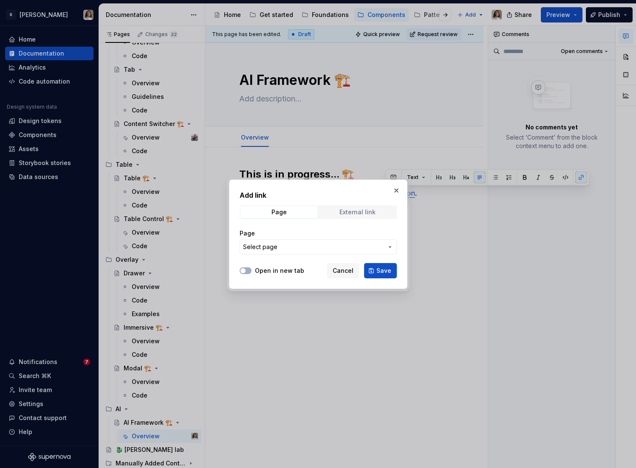
click at [351, 216] on span "External link" at bounding box center [357, 212] width 77 height 12
click at [301, 250] on input "URL" at bounding box center [318, 247] width 157 height 15
paste input "https://www.notion.so/remotecom/Remote-AI-Framework-22ccb4dadab4807ebaedff0740d…"
type input "https://www.notion.so/remotecom/Remote-AI-Framework-22ccb4dadab4807ebaedff0740d…"
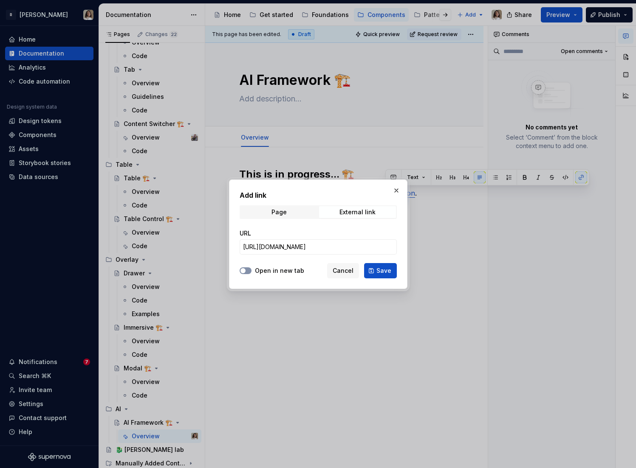
scroll to position [0, 0]
click at [244, 272] on span "button" at bounding box center [242, 270] width 5 height 5
click at [381, 269] on span "Save" at bounding box center [383, 271] width 15 height 8
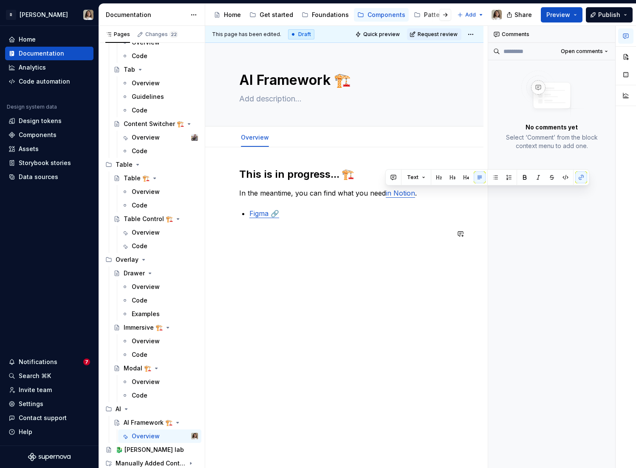
click at [308, 217] on p "Figma 🔗" at bounding box center [349, 214] width 200 height 10
click at [263, 286] on div "This is in progress... 🏗️ In the meantime, you can find what you need in Notion…" at bounding box center [344, 255] width 278 height 217
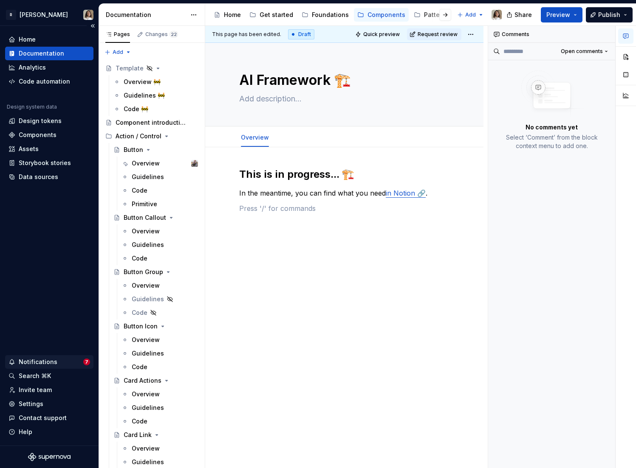
click at [31, 361] on div "Notifications" at bounding box center [38, 362] width 39 height 8
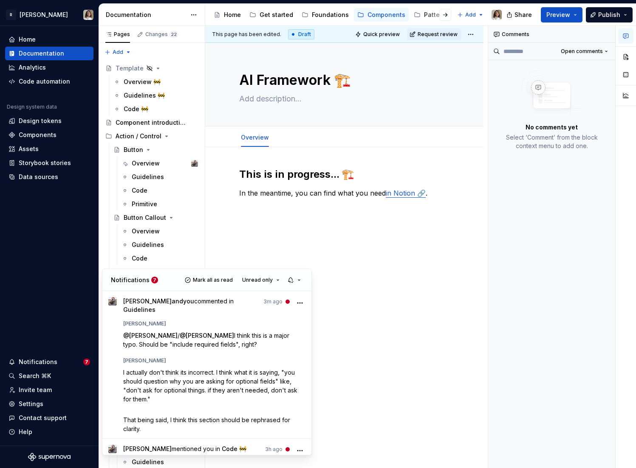
type textarea "*"
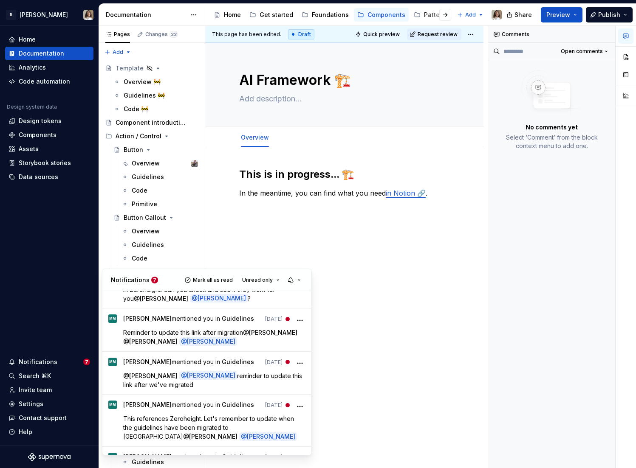
scroll to position [237, 0]
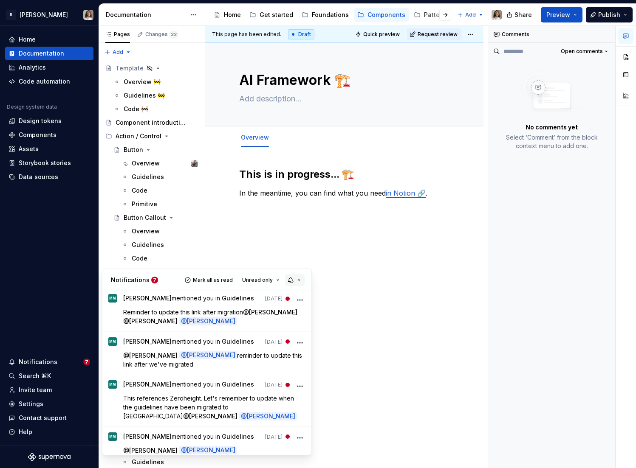
click at [290, 280] on button "button" at bounding box center [295, 280] width 20 height 12
click at [308, 304] on div "Everything" at bounding box center [332, 308] width 63 height 8
click at [293, 278] on button "button" at bounding box center [295, 280] width 20 height 12
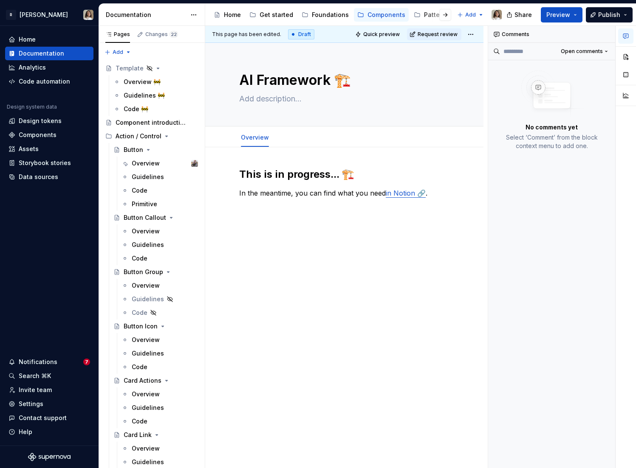
click at [319, 260] on html "R Norma Home Documentation Analytics Code automation Design system data Design …" at bounding box center [318, 234] width 636 height 468
click at [55, 358] on html "R Norma Home Documentation Analytics Code automation Design system data Design …" at bounding box center [318, 234] width 636 height 468
click at [46, 363] on html "R Norma Home Documentation Analytics Code automation Design system data Design …" at bounding box center [318, 234] width 636 height 468
click at [64, 362] on html "R Norma Home Documentation Analytics Code automation Design system data Design …" at bounding box center [318, 234] width 636 height 468
click at [63, 330] on html "R Norma Home Documentation Analytics Code automation Design system data Design …" at bounding box center [318, 234] width 636 height 468
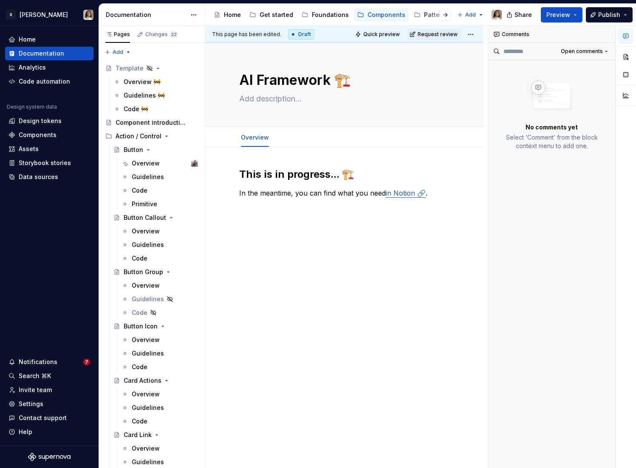
click at [42, 366] on html "R Norma Home Documentation Analytics Code automation Design system data Design …" at bounding box center [318, 234] width 636 height 468
click at [86, 365] on html "R Norma Home Documentation Analytics Code automation Design system data Design …" at bounding box center [318, 234] width 636 height 468
click at [35, 364] on html "R Norma Home Documentation Analytics Code automation Design system data Design …" at bounding box center [318, 234] width 636 height 468
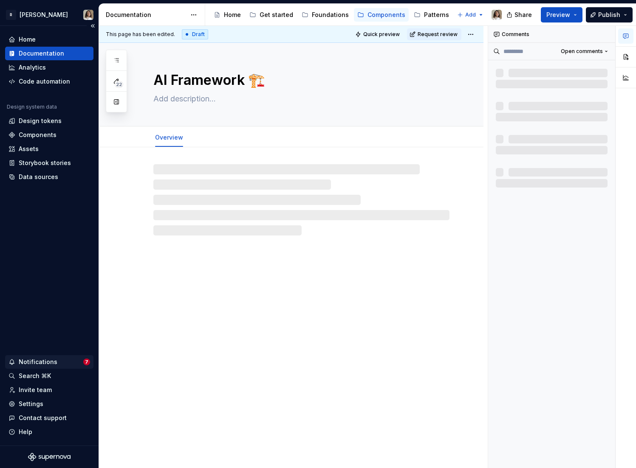
click at [40, 360] on div "Notifications" at bounding box center [38, 362] width 39 height 8
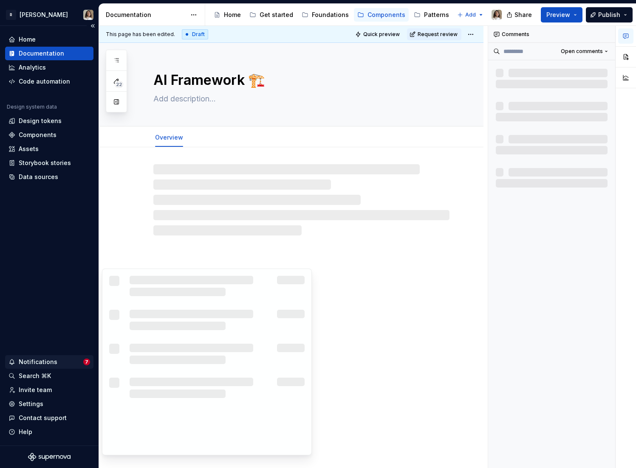
type textarea "*"
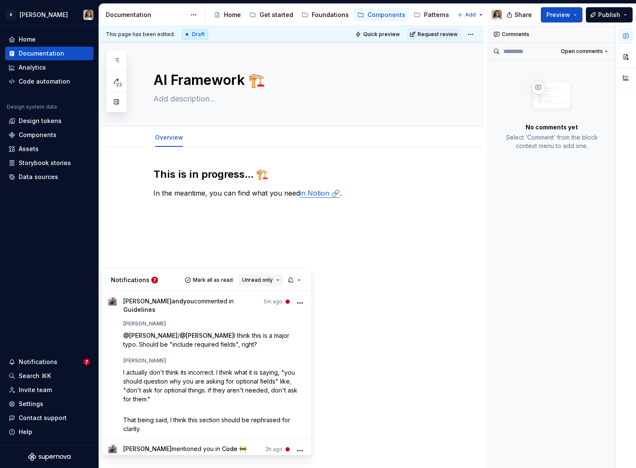
click at [274, 282] on button "Unread only" at bounding box center [260, 280] width 45 height 12
click at [293, 281] on button "button" at bounding box center [295, 280] width 20 height 12
click at [137, 179] on html "R Norma Home Documentation Analytics Code automation Design system data Design …" at bounding box center [318, 234] width 636 height 468
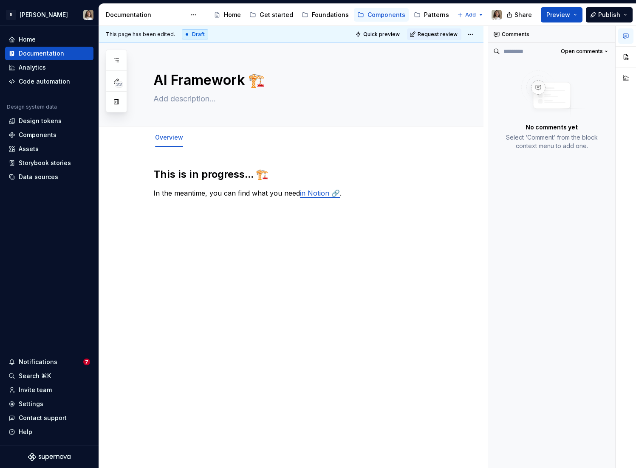
drag, startPoint x: 90, startPoint y: 17, endPoint x: 77, endPoint y: 17, distance: 13.6
click at [90, 17] on html "R Norma Home Documentation Analytics Code automation Design system data Design …" at bounding box center [318, 234] width 636 height 468
click at [31, 17] on html "R Norma Home Documentation Analytics Code automation Design system data Design …" at bounding box center [318, 234] width 636 height 468
click at [23, 14] on html "R Norma Home Documentation Analytics Code automation Design system data Design …" at bounding box center [318, 234] width 636 height 468
click at [33, 403] on html "R Norma Home Documentation Analytics Code automation Design system data Design …" at bounding box center [318, 234] width 636 height 468
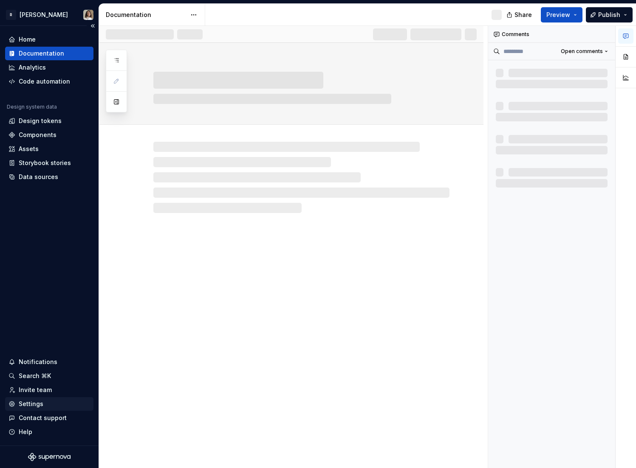
click at [29, 408] on div "Settings" at bounding box center [31, 404] width 25 height 8
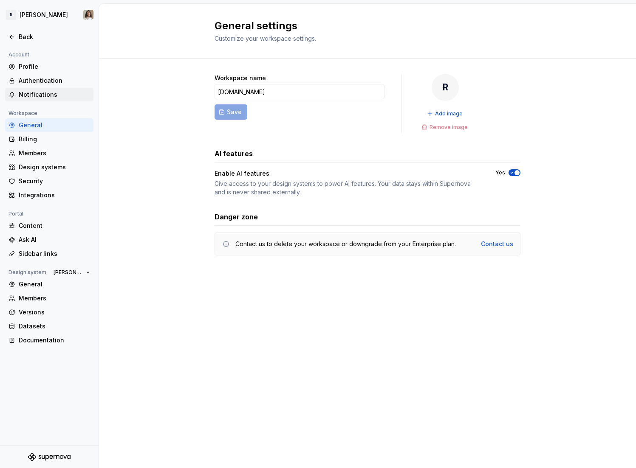
click at [42, 94] on div "Notifications" at bounding box center [54, 94] width 71 height 8
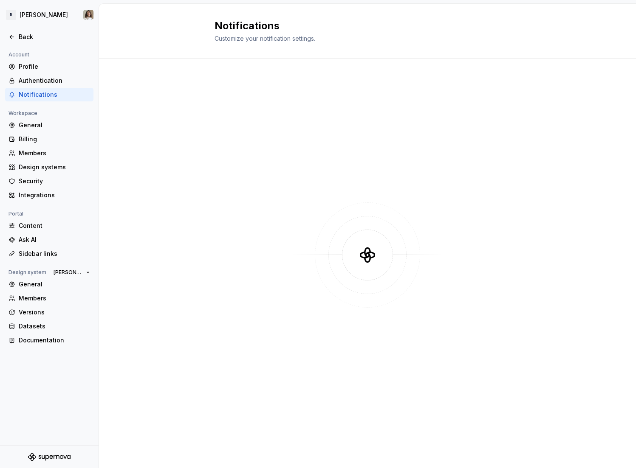
click at [42, 94] on div "Notifications" at bounding box center [54, 94] width 71 height 8
click at [510, 128] on button "Off" at bounding box center [514, 125] width 12 height 7
click at [516, 126] on button "Off" at bounding box center [514, 125] width 12 height 7
type button "on"
click at [28, 38] on div "Back" at bounding box center [54, 37] width 71 height 8
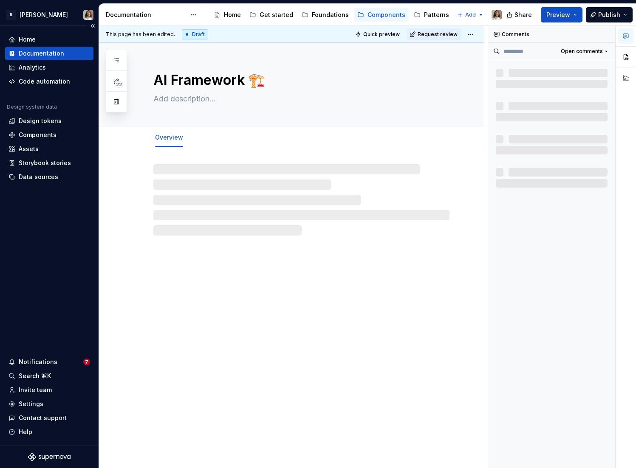
type textarea "*"
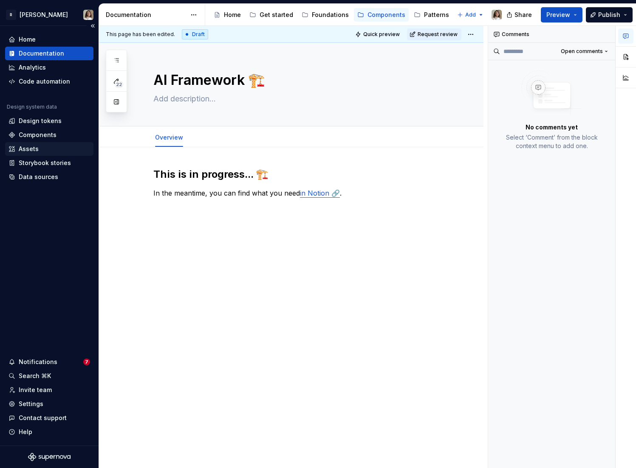
click at [36, 152] on div "Assets" at bounding box center [29, 149] width 20 height 8
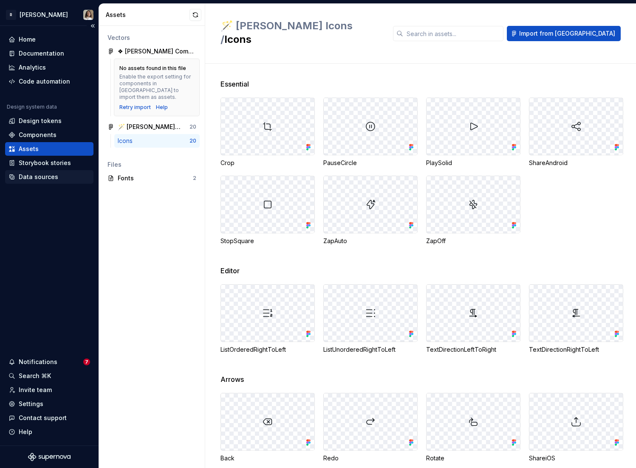
click at [40, 181] on div "Data sources" at bounding box center [49, 177] width 88 height 14
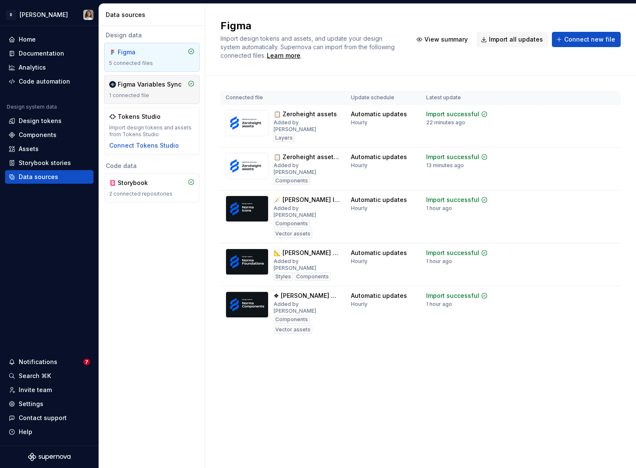
click at [135, 90] on div "Figma Variables Sync 1 connected file" at bounding box center [151, 89] width 85 height 19
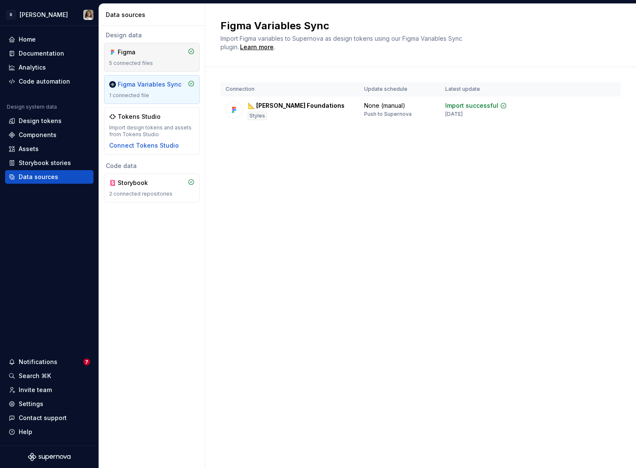
click at [138, 53] on div "Figma" at bounding box center [138, 52] width 41 height 8
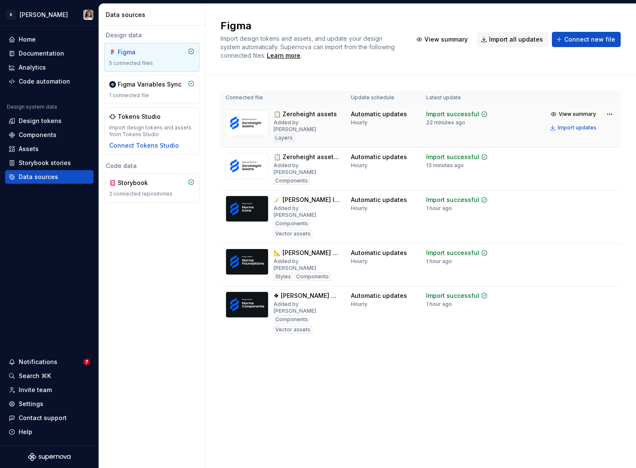
click at [308, 112] on div "📋 Zeroheight assets" at bounding box center [304, 114] width 63 height 8
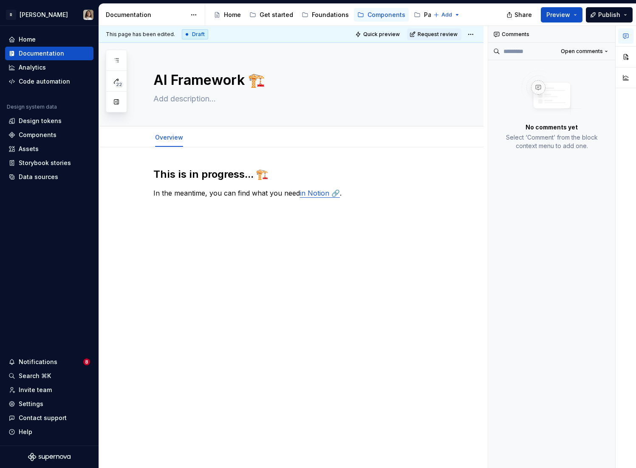
type textarea "*"
